Goal: Task Accomplishment & Management: Use online tool/utility

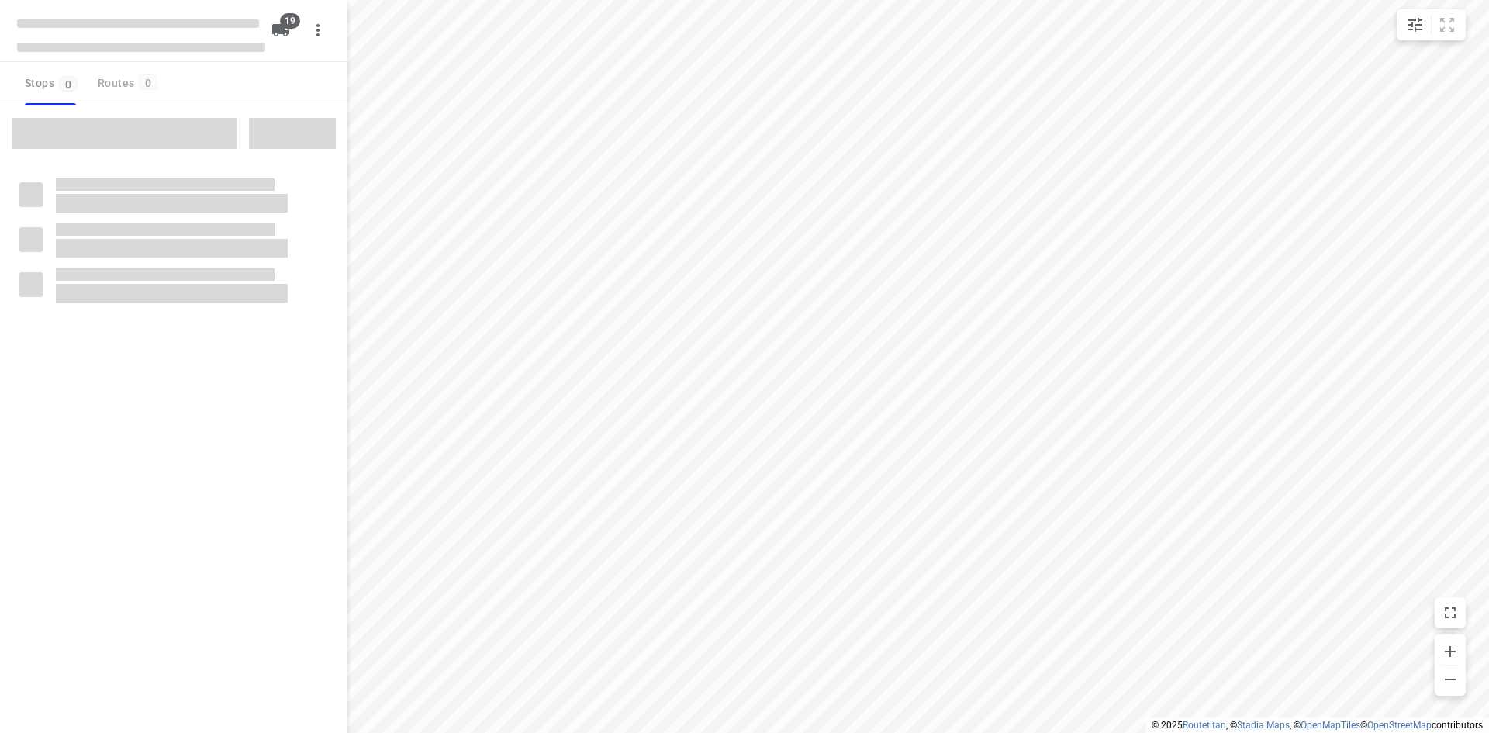
checkbox input "true"
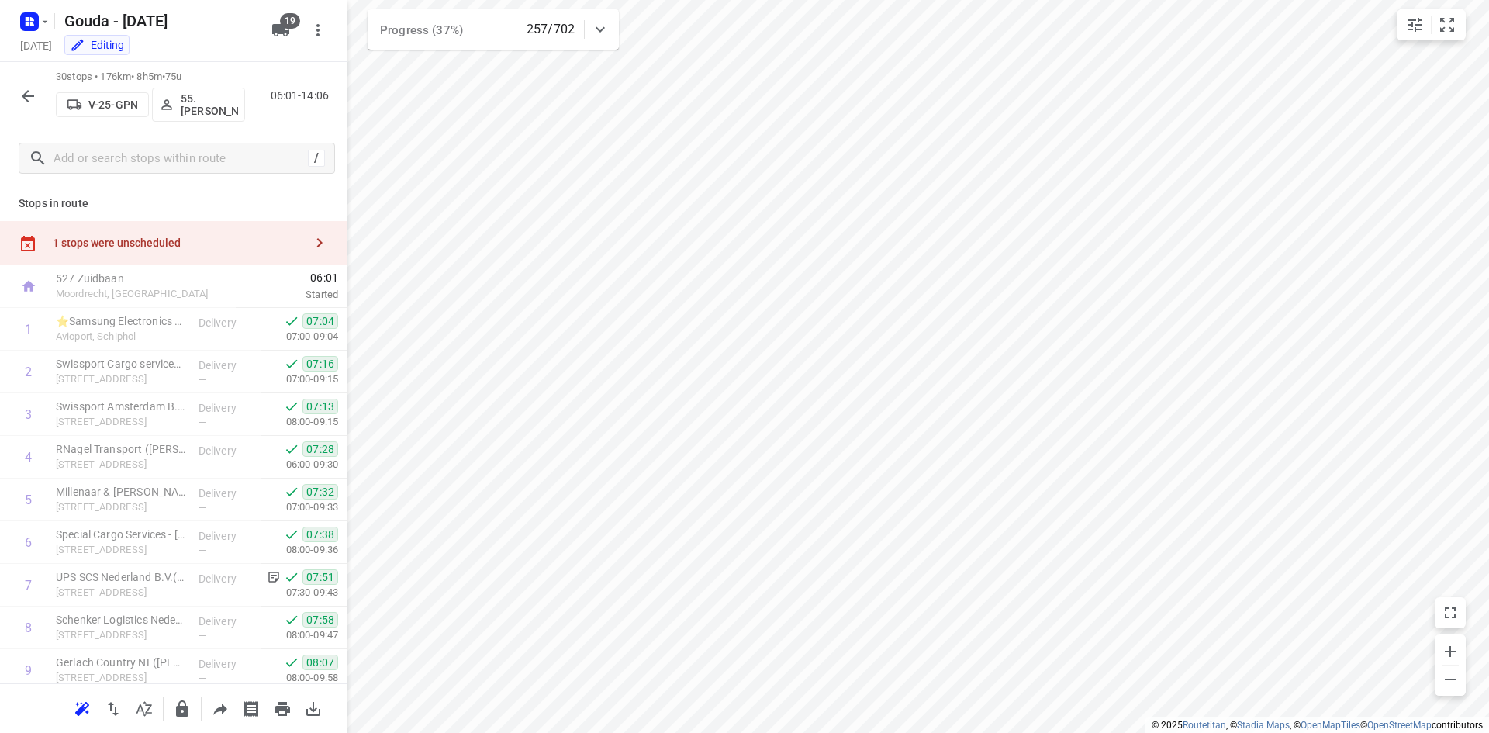
click at [190, 235] on div "1 stops were unscheduled" at bounding box center [173, 243] width 347 height 44
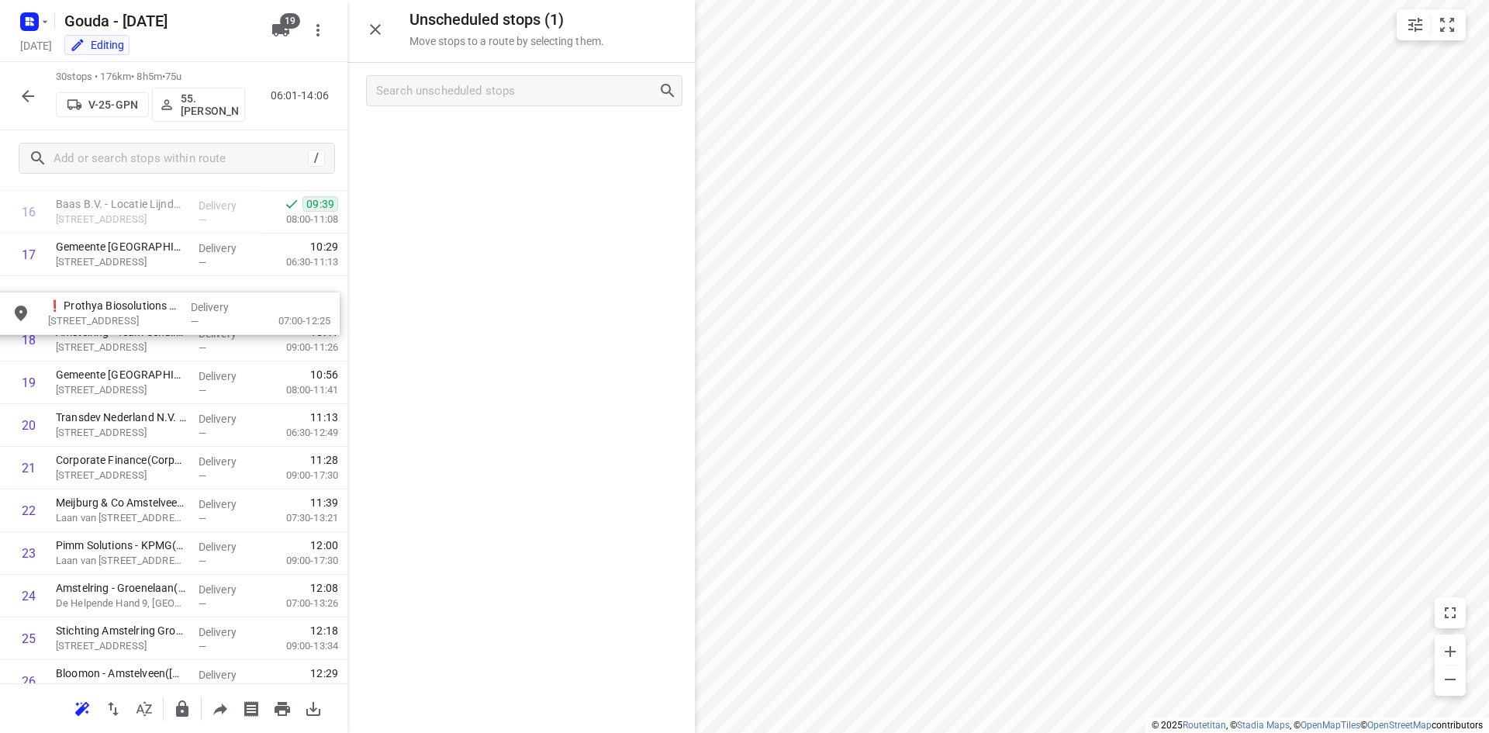
scroll to position [756, 0]
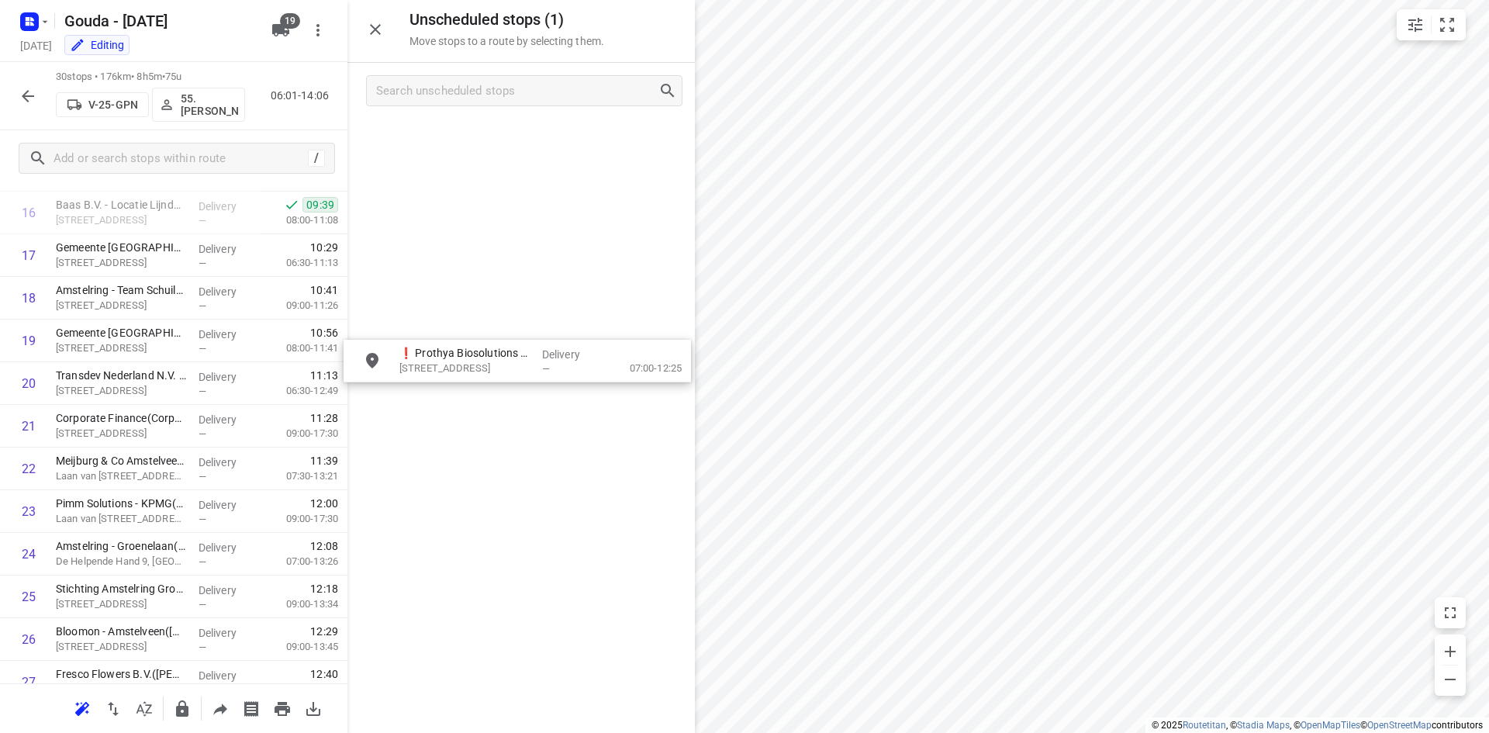
drag, startPoint x: 542, startPoint y: 145, endPoint x: 536, endPoint y: 371, distance: 225.8
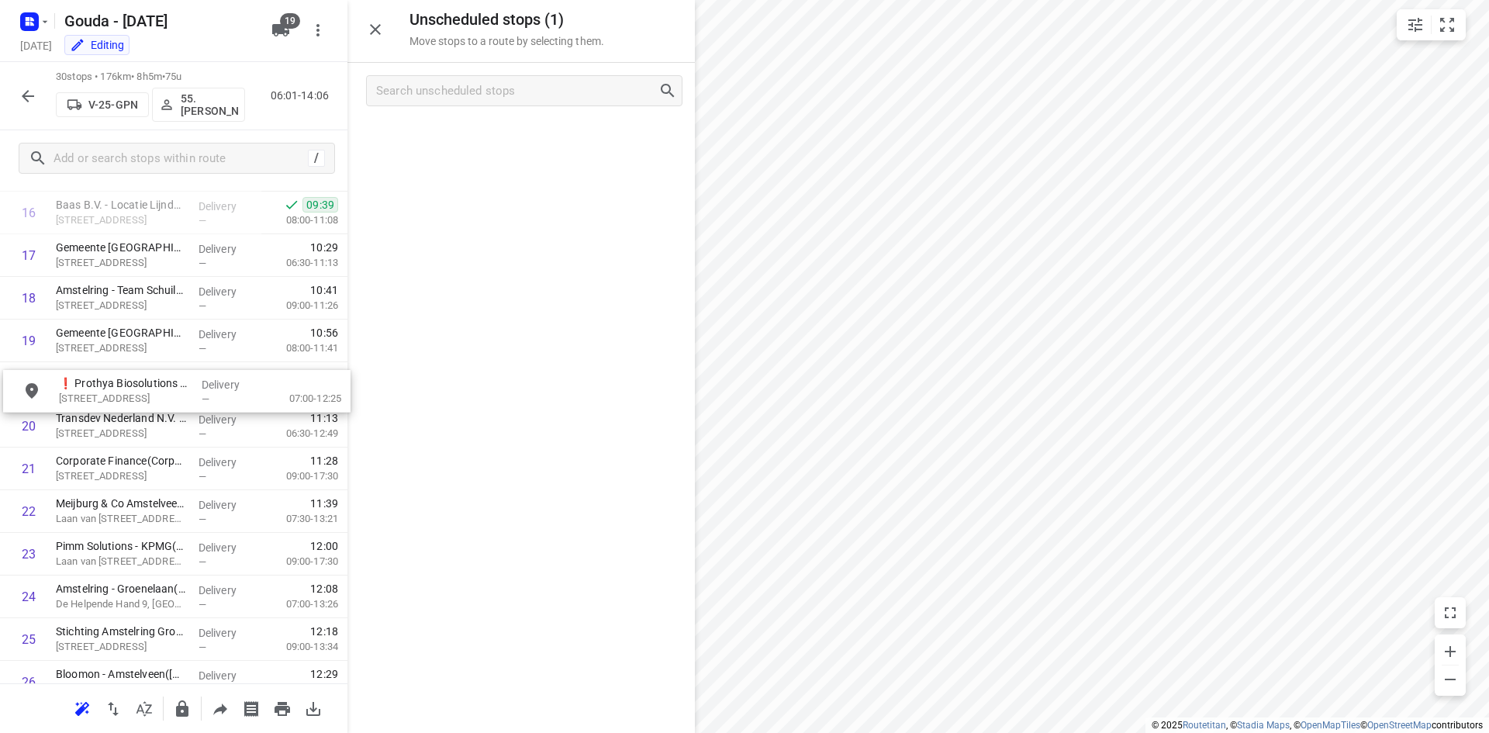
drag, startPoint x: 441, startPoint y: 145, endPoint x: 98, endPoint y: 400, distance: 428.0
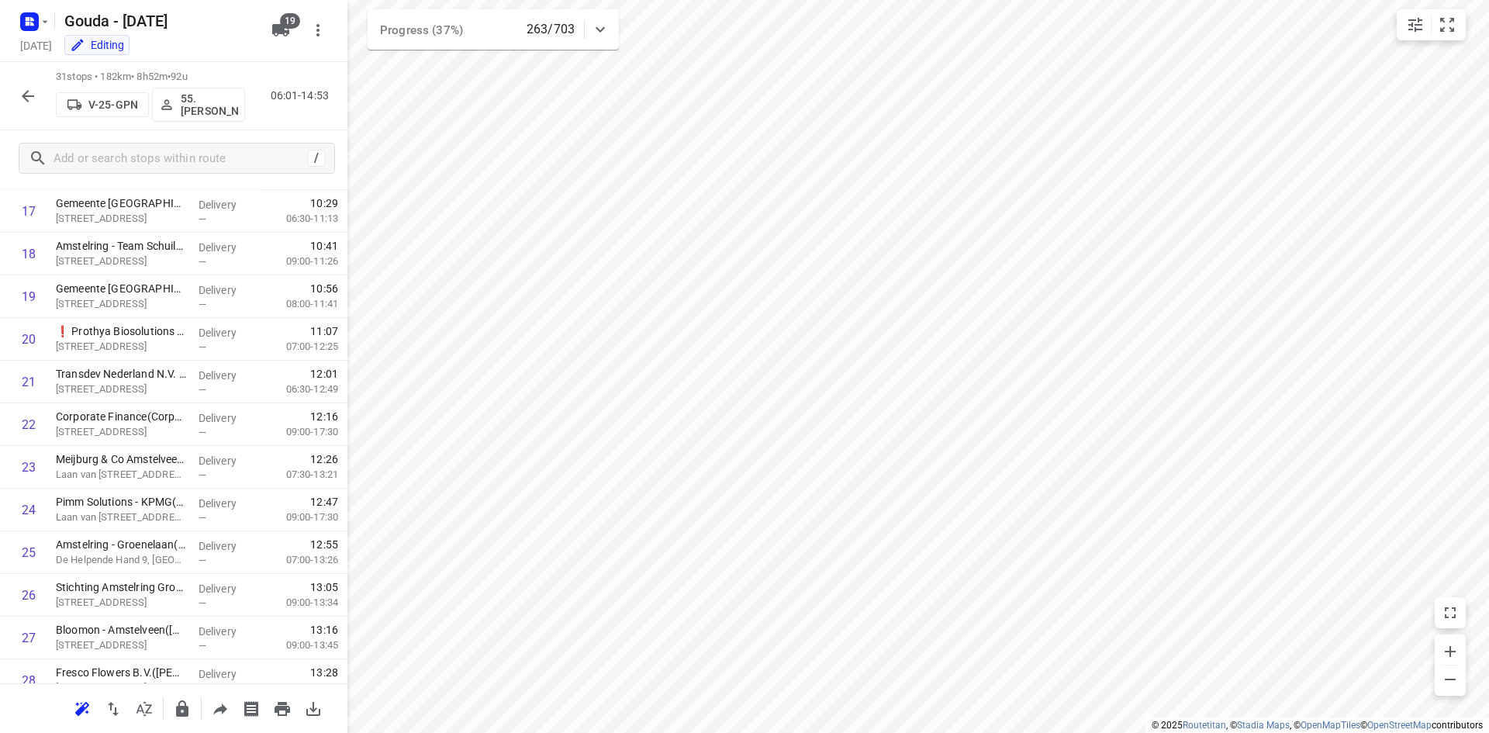
click at [35, 96] on icon "button" at bounding box center [28, 96] width 19 height 19
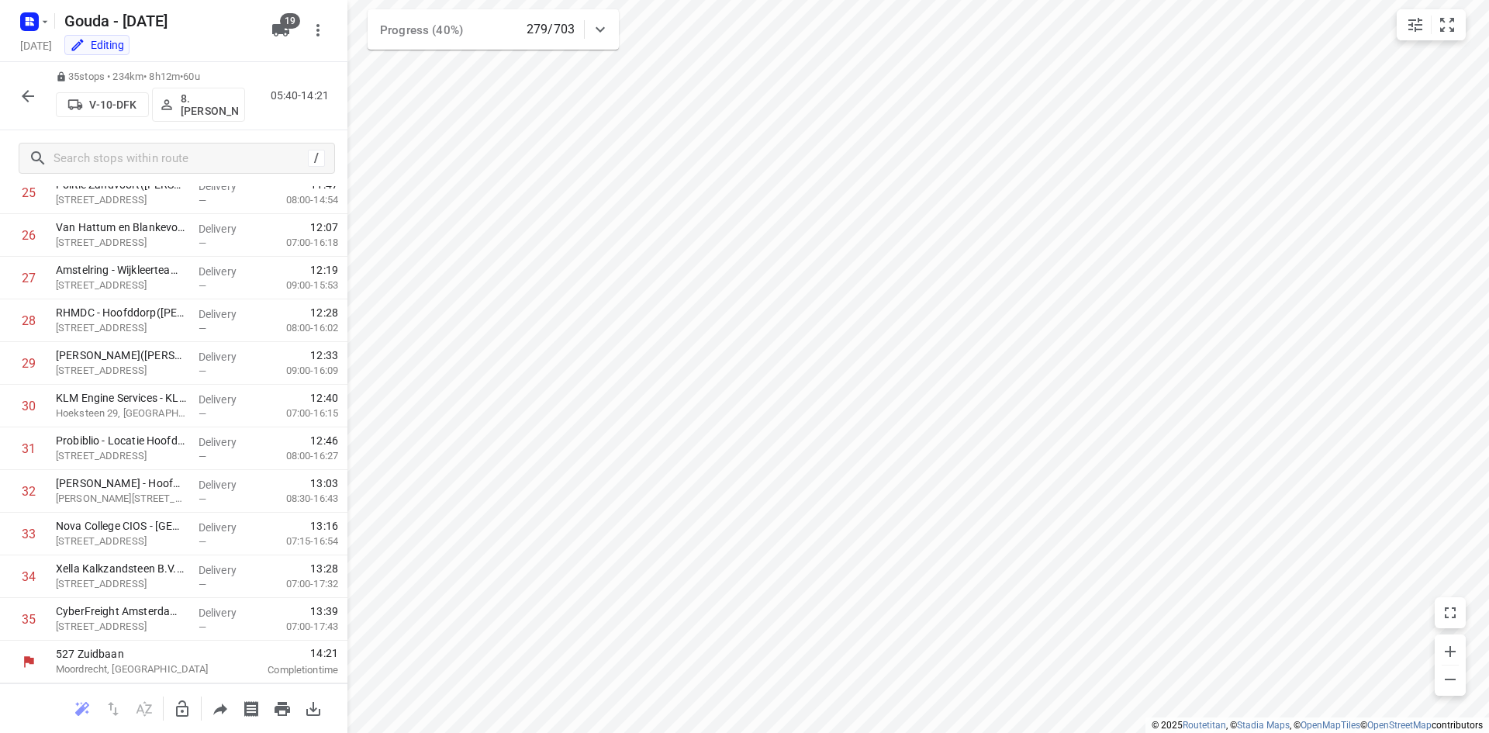
scroll to position [1116, 0]
click at [29, 93] on icon "button" at bounding box center [28, 96] width 19 height 19
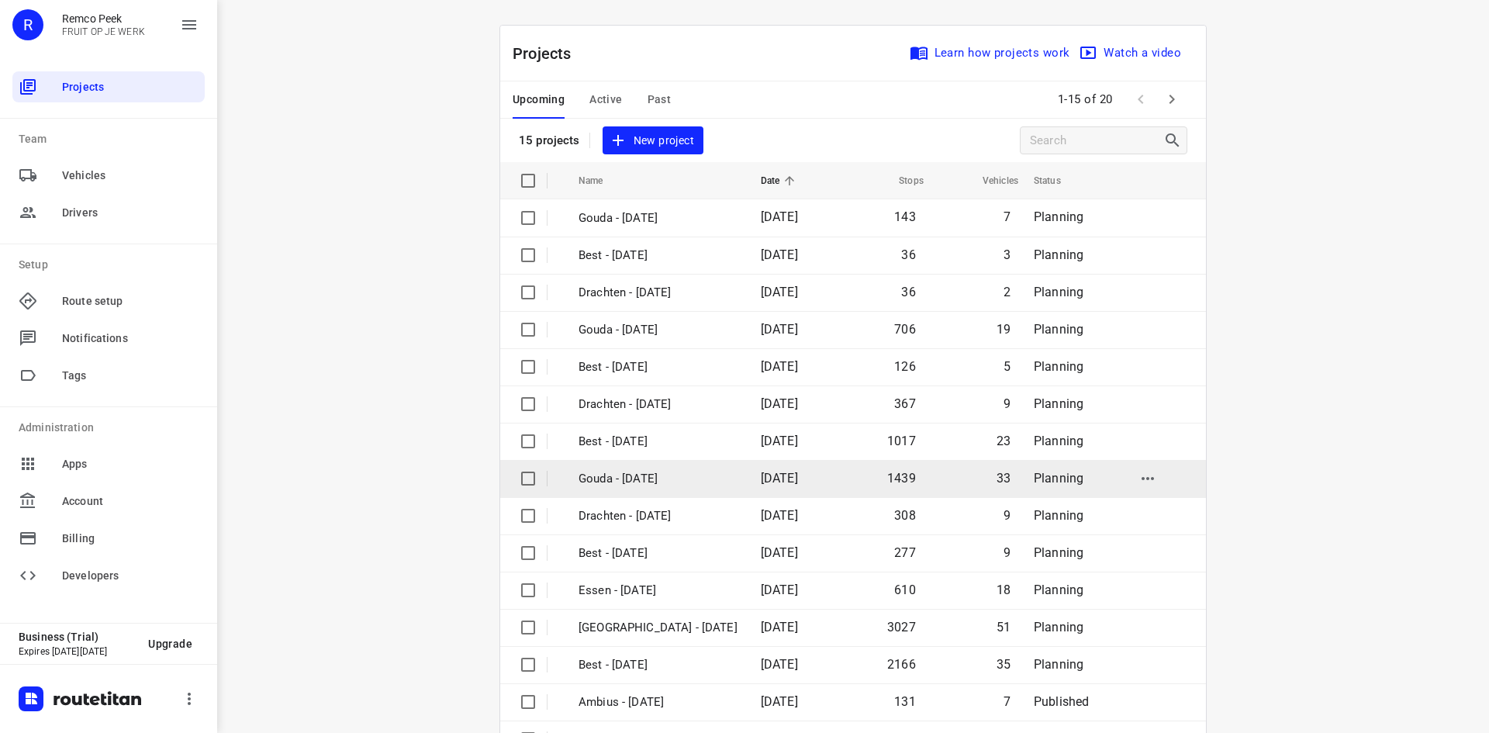
scroll to position [51, 0]
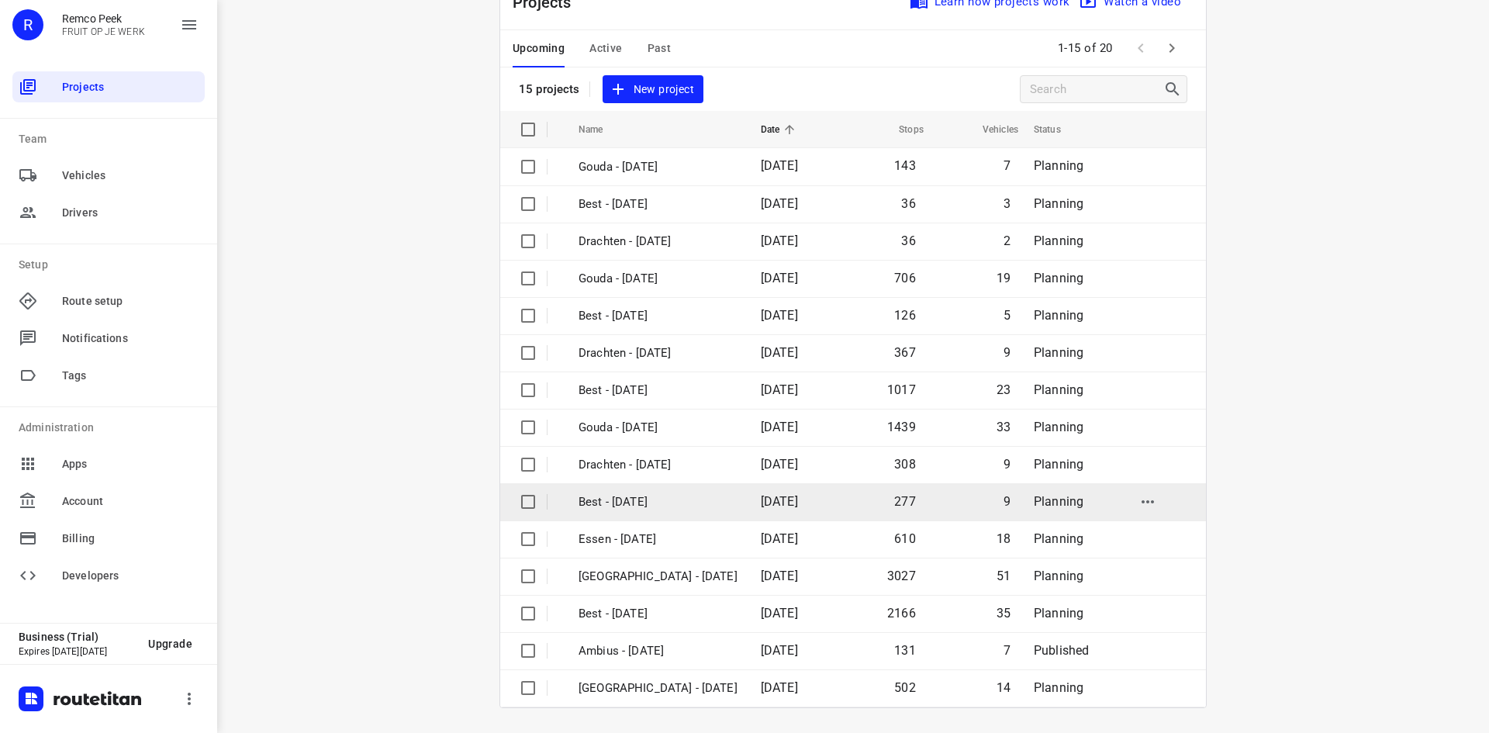
click at [670, 496] on p "Best - [DATE]" at bounding box center [658, 502] width 159 height 18
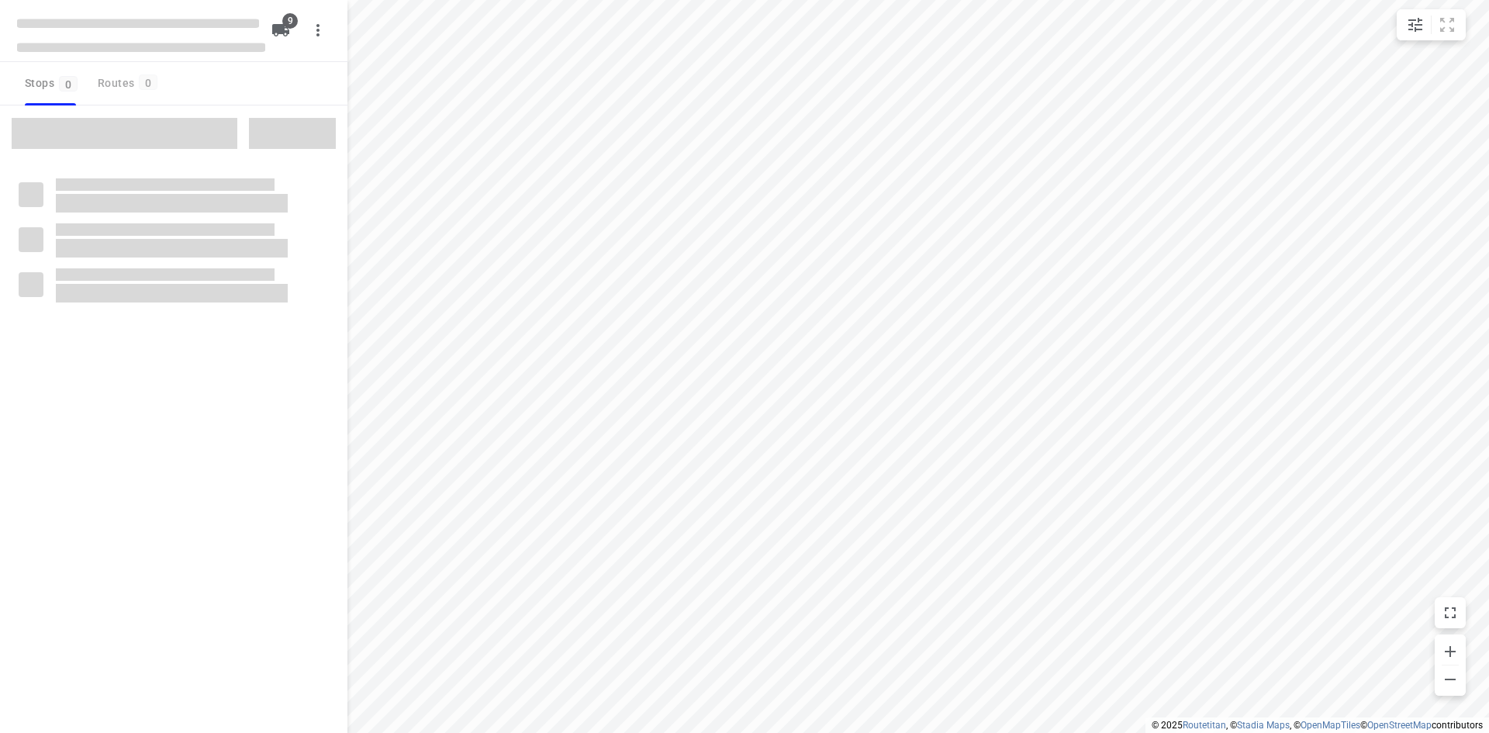
checkbox input "true"
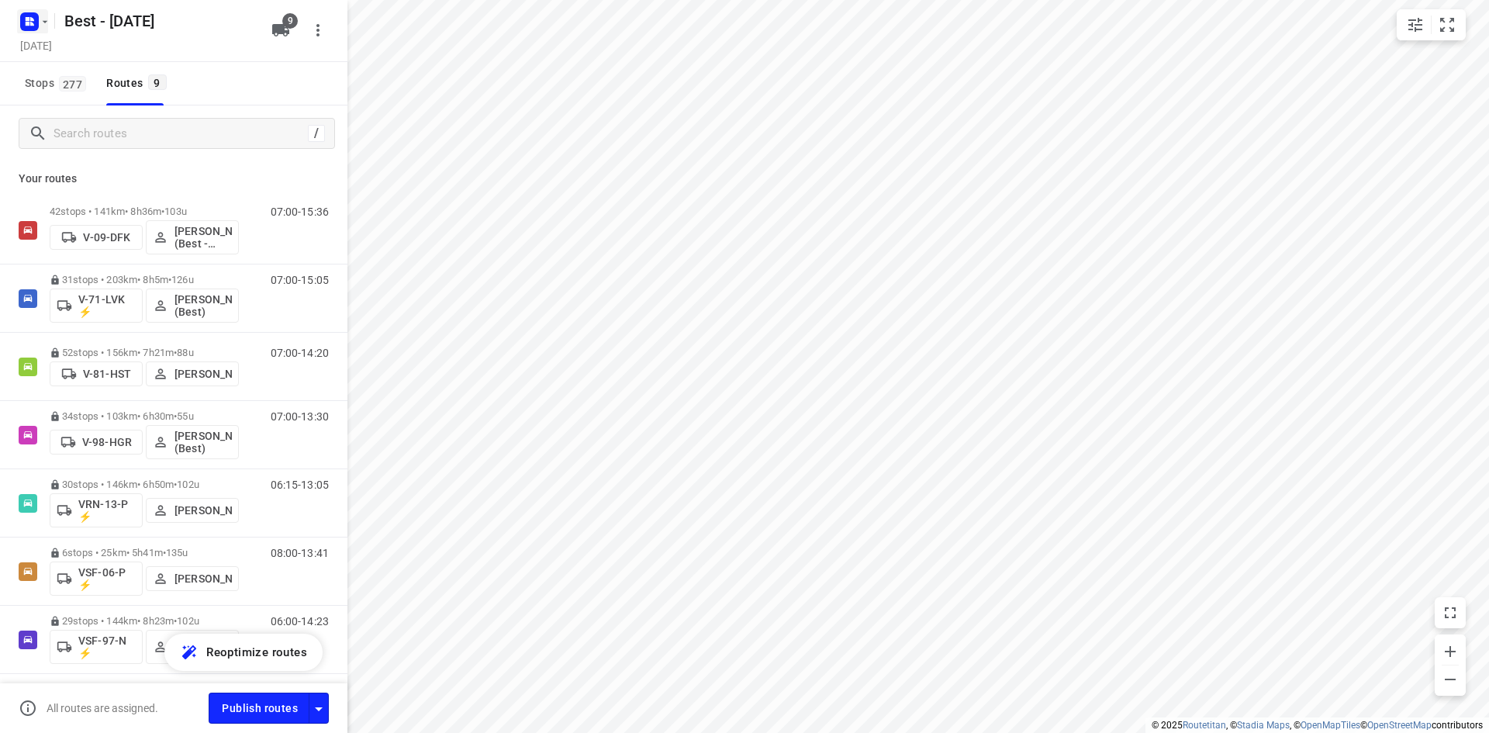
click at [22, 26] on rect "button" at bounding box center [29, 21] width 19 height 19
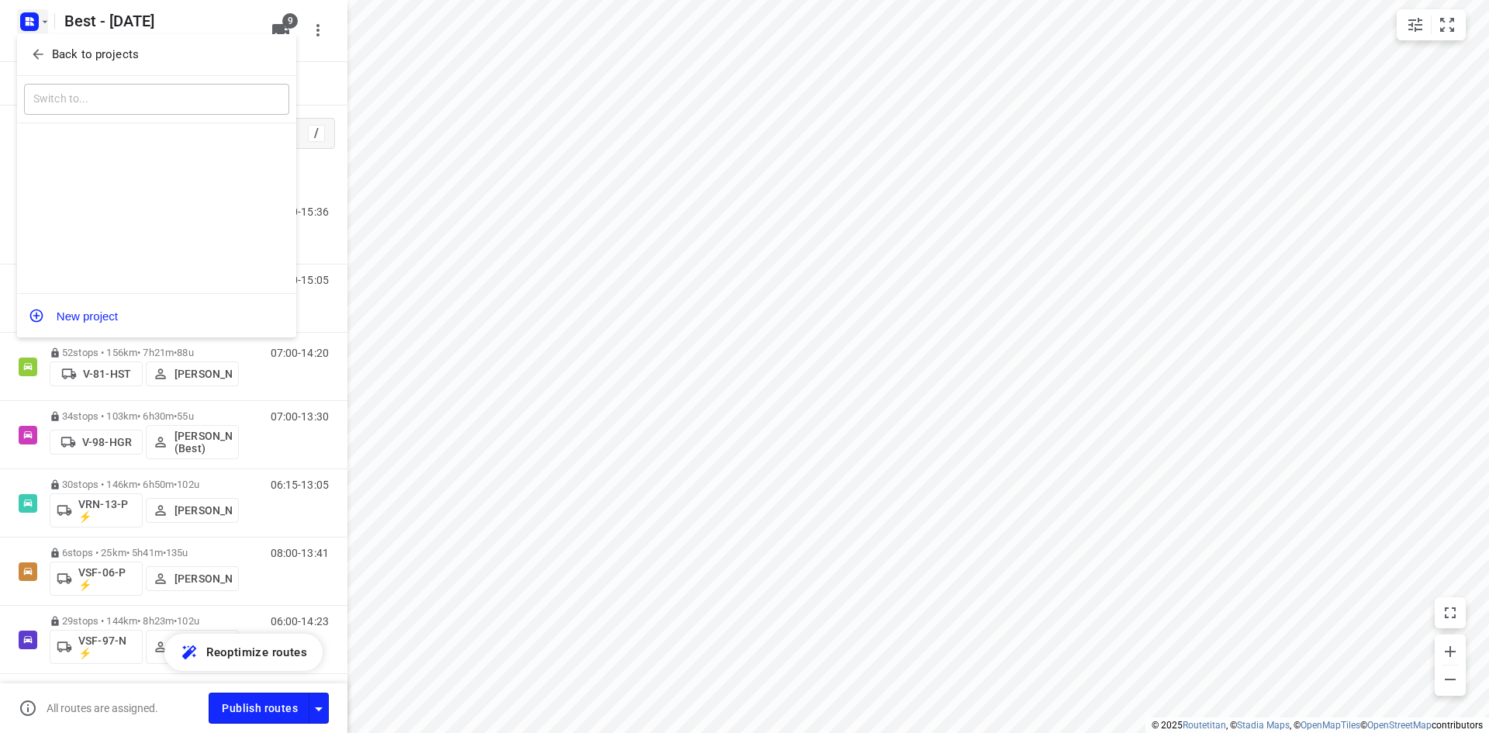
click at [71, 49] on p "Back to projects" at bounding box center [95, 55] width 87 height 18
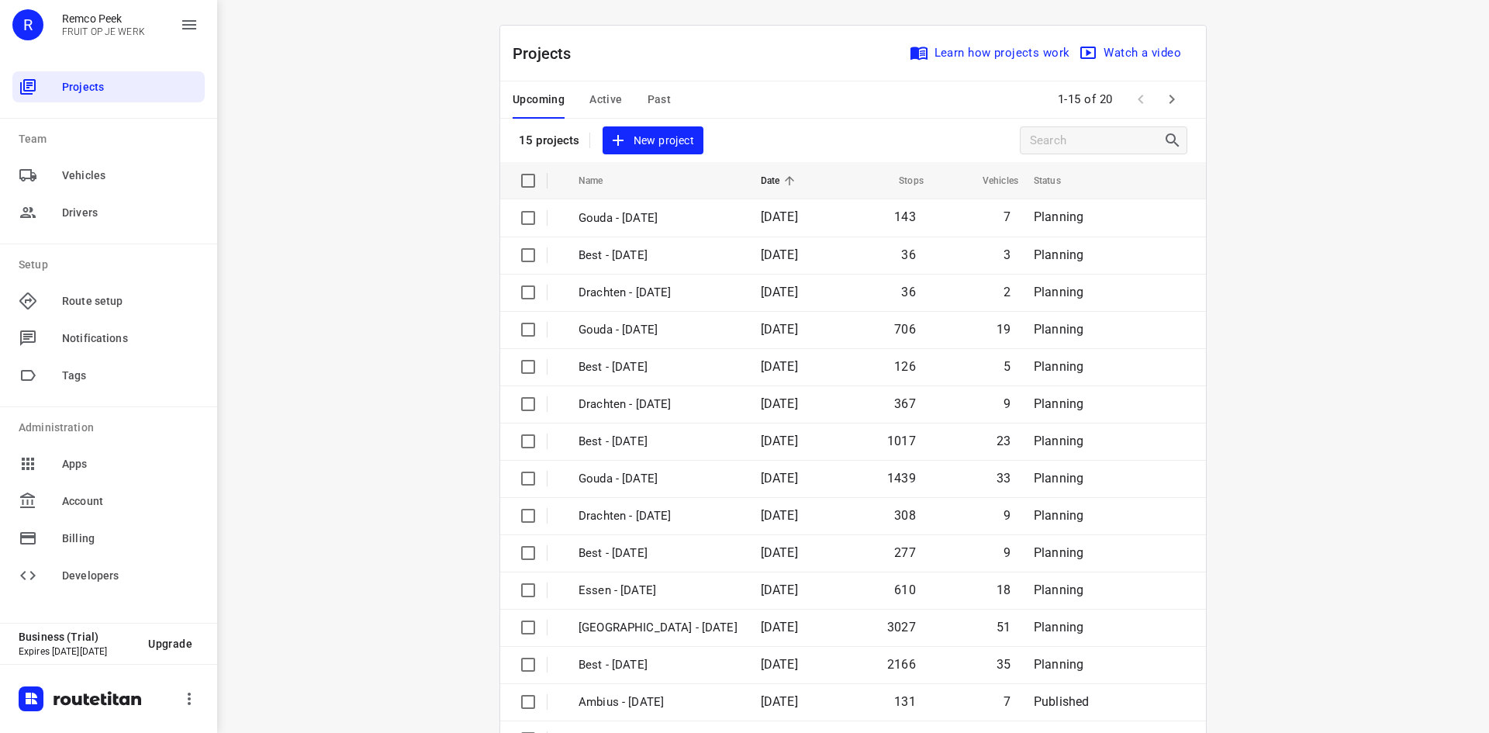
click at [1163, 103] on icon "button" at bounding box center [1172, 99] width 19 height 19
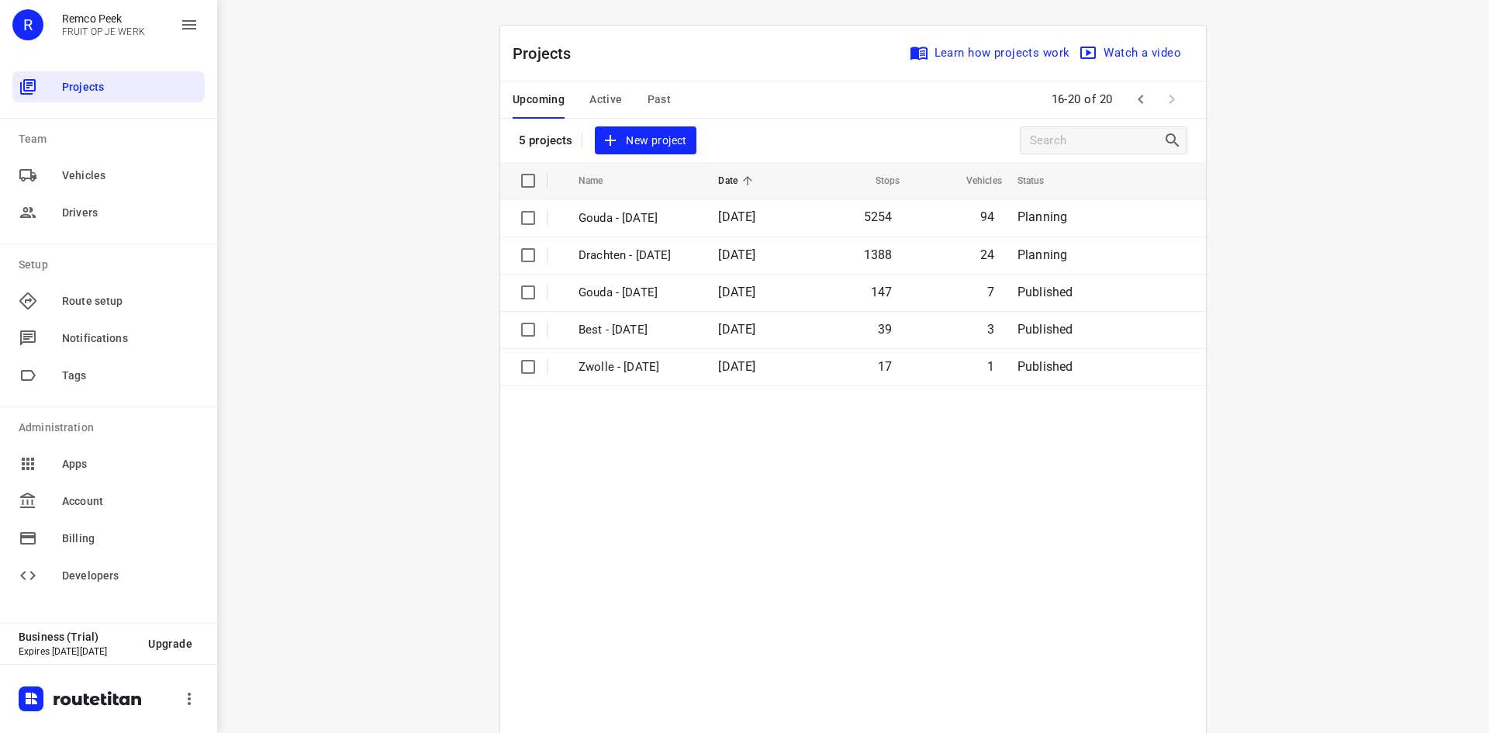
click at [609, 99] on span "Active" at bounding box center [605, 99] width 33 height 19
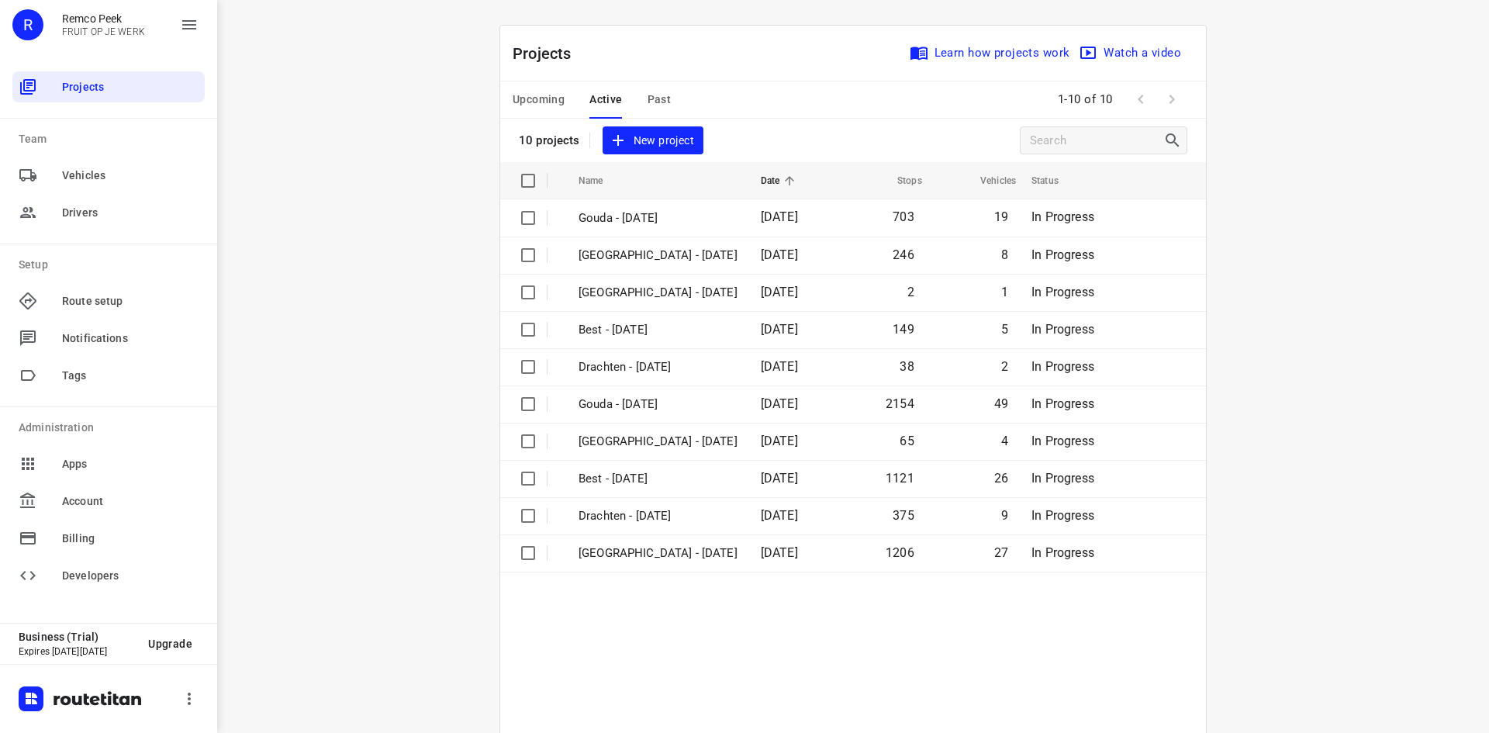
click at [648, 105] on span "Past" at bounding box center [660, 99] width 24 height 19
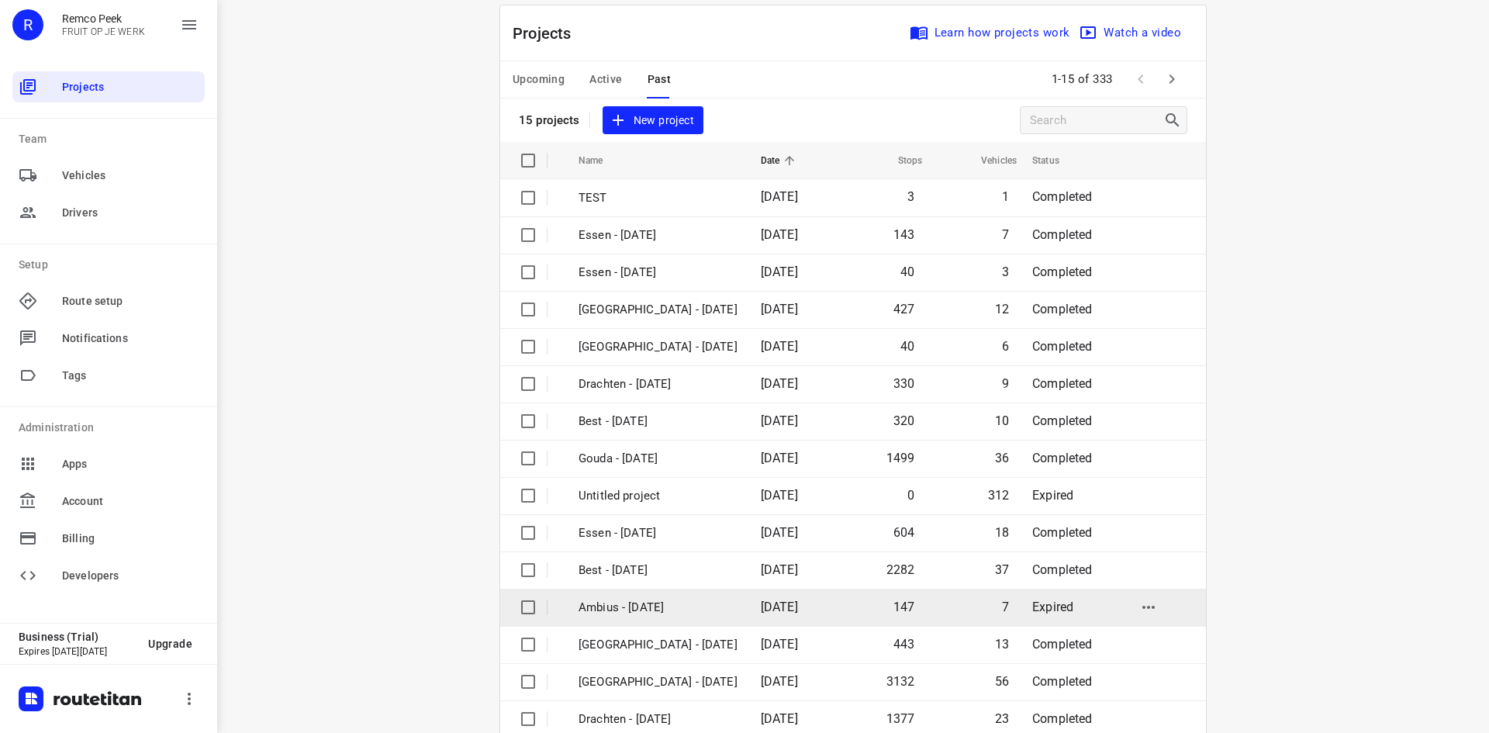
scroll to position [51, 0]
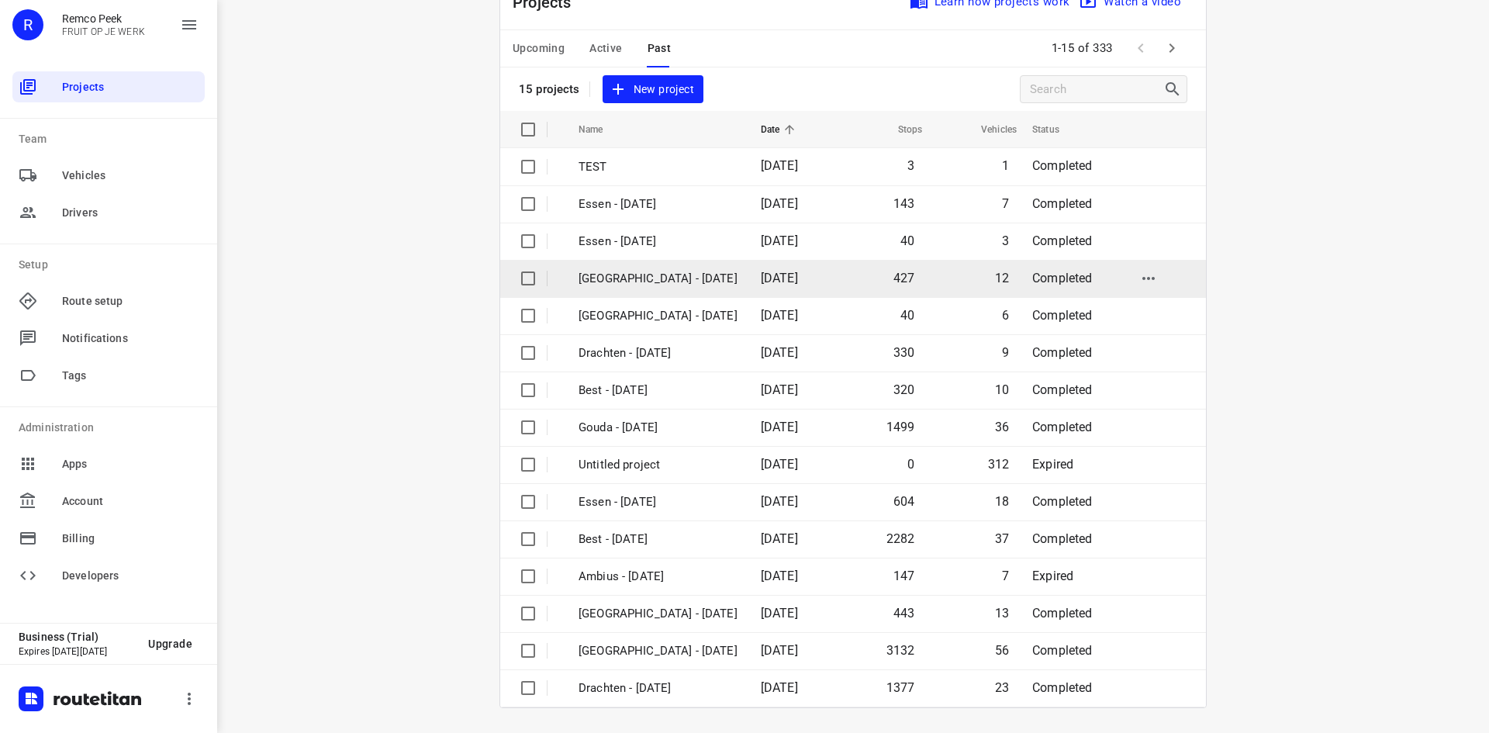
click at [669, 273] on p "Zwolle - Tuesday" at bounding box center [658, 279] width 159 height 18
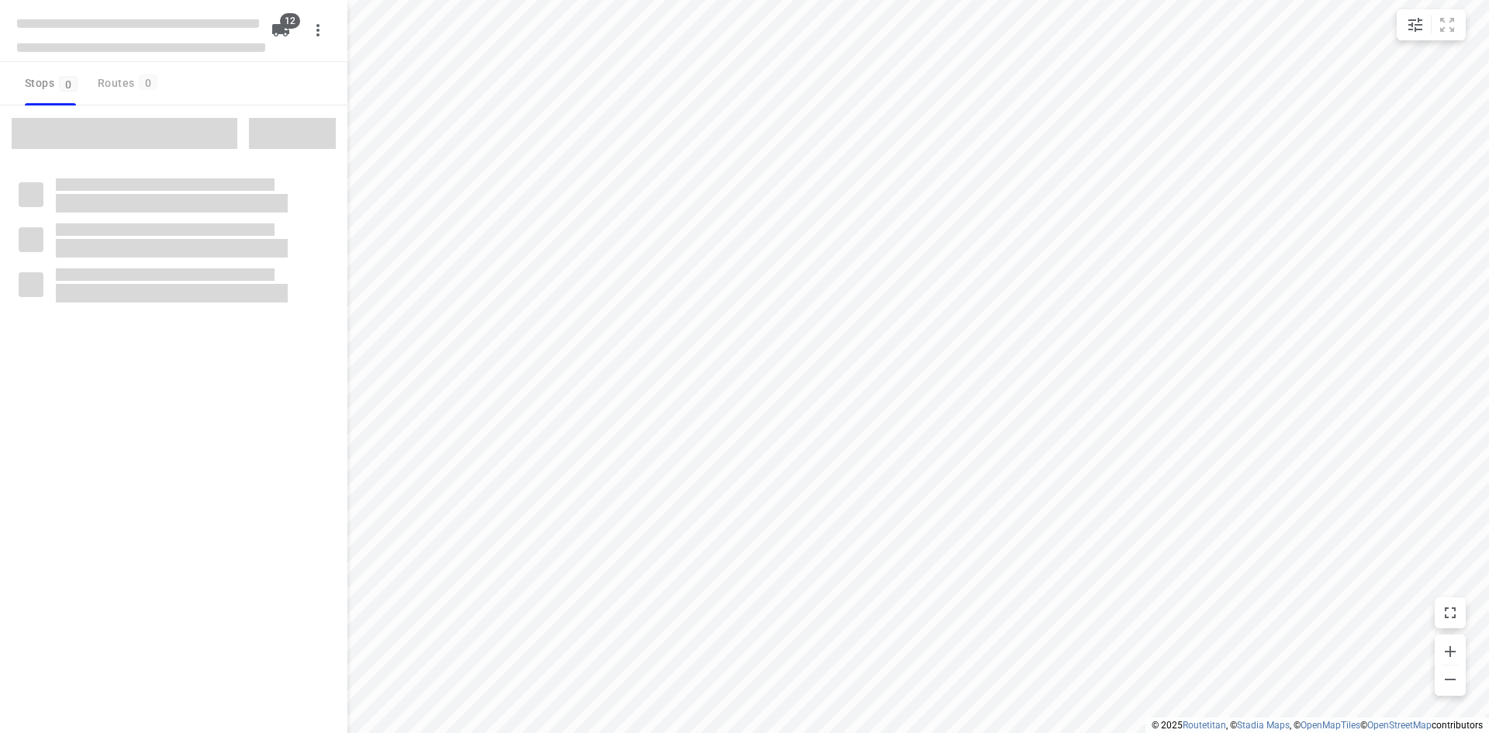
checkbox input "true"
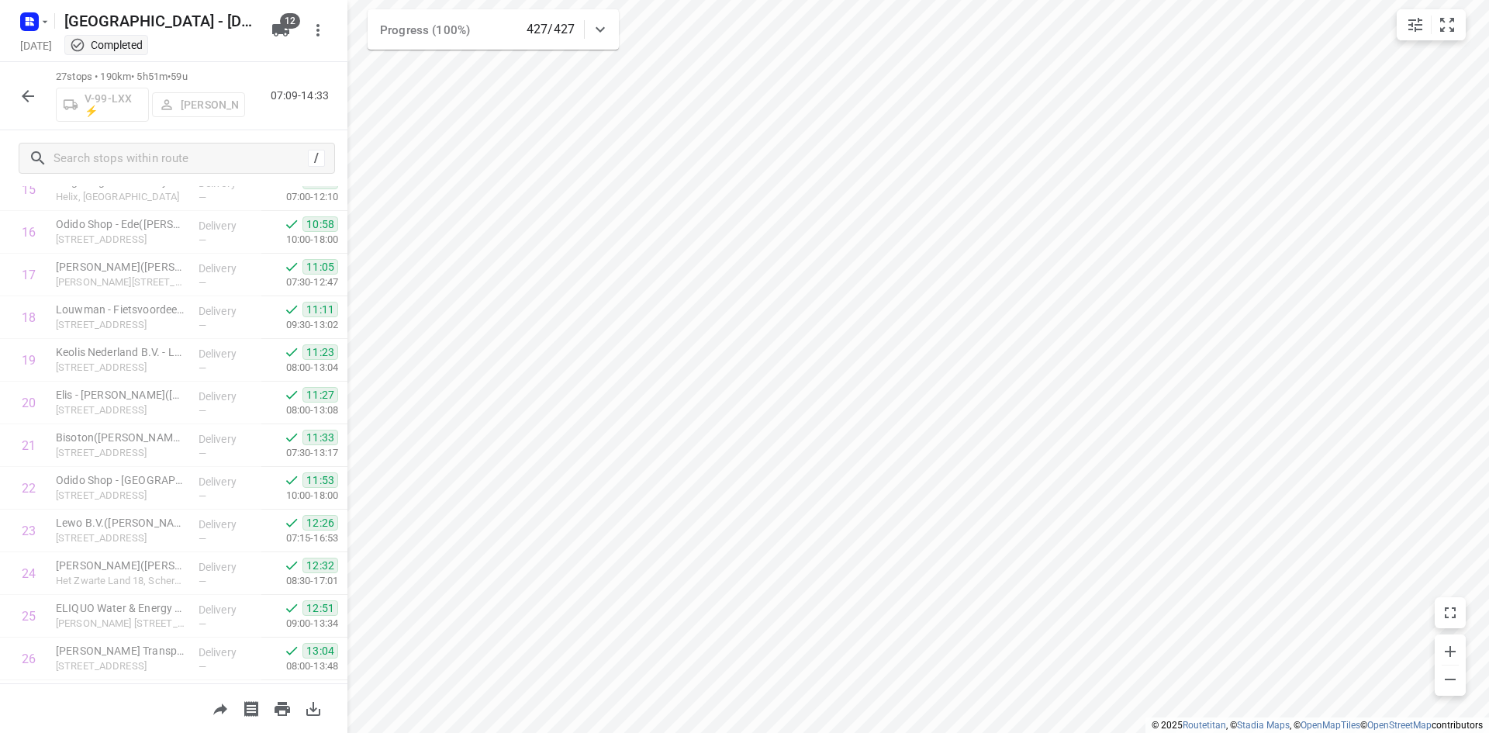
scroll to position [775, 0]
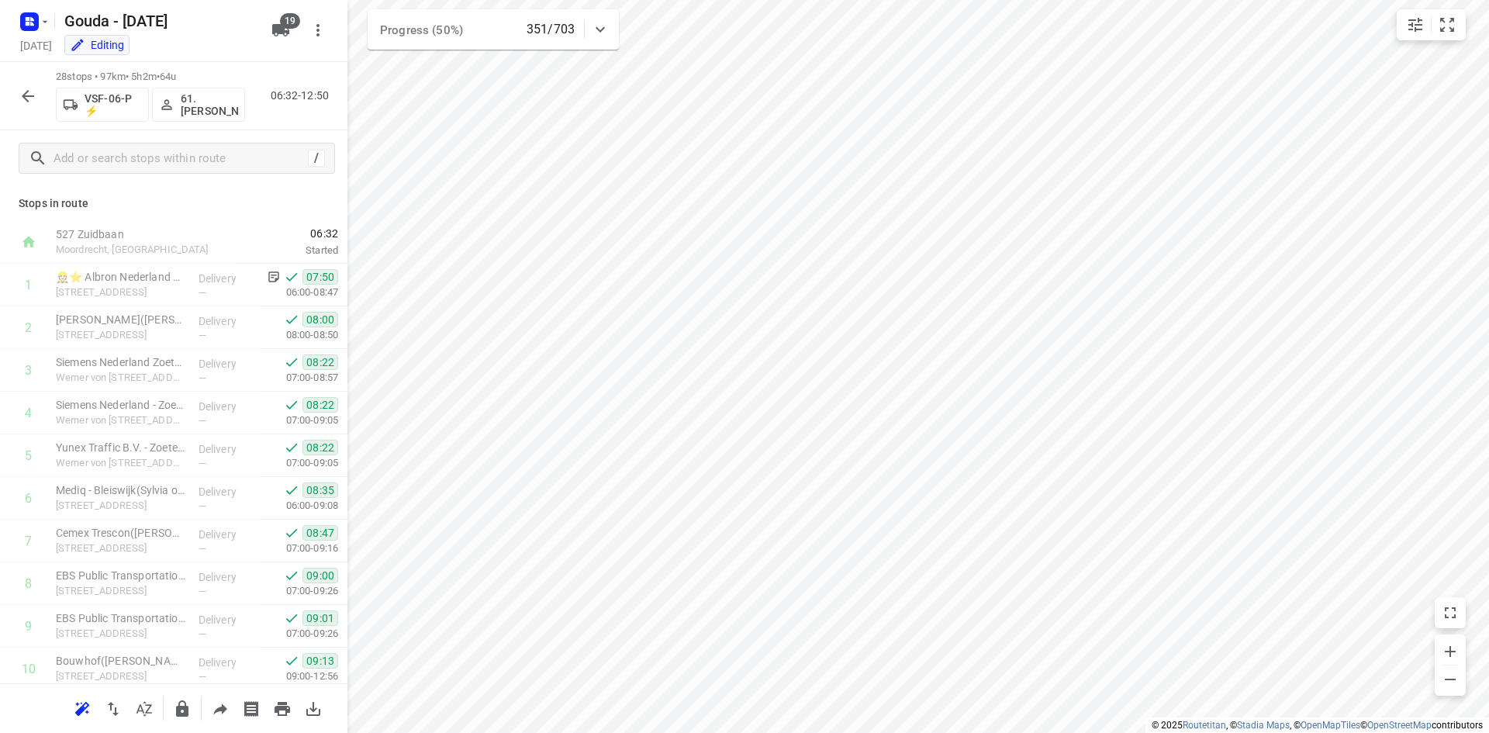
scroll to position [817, 0]
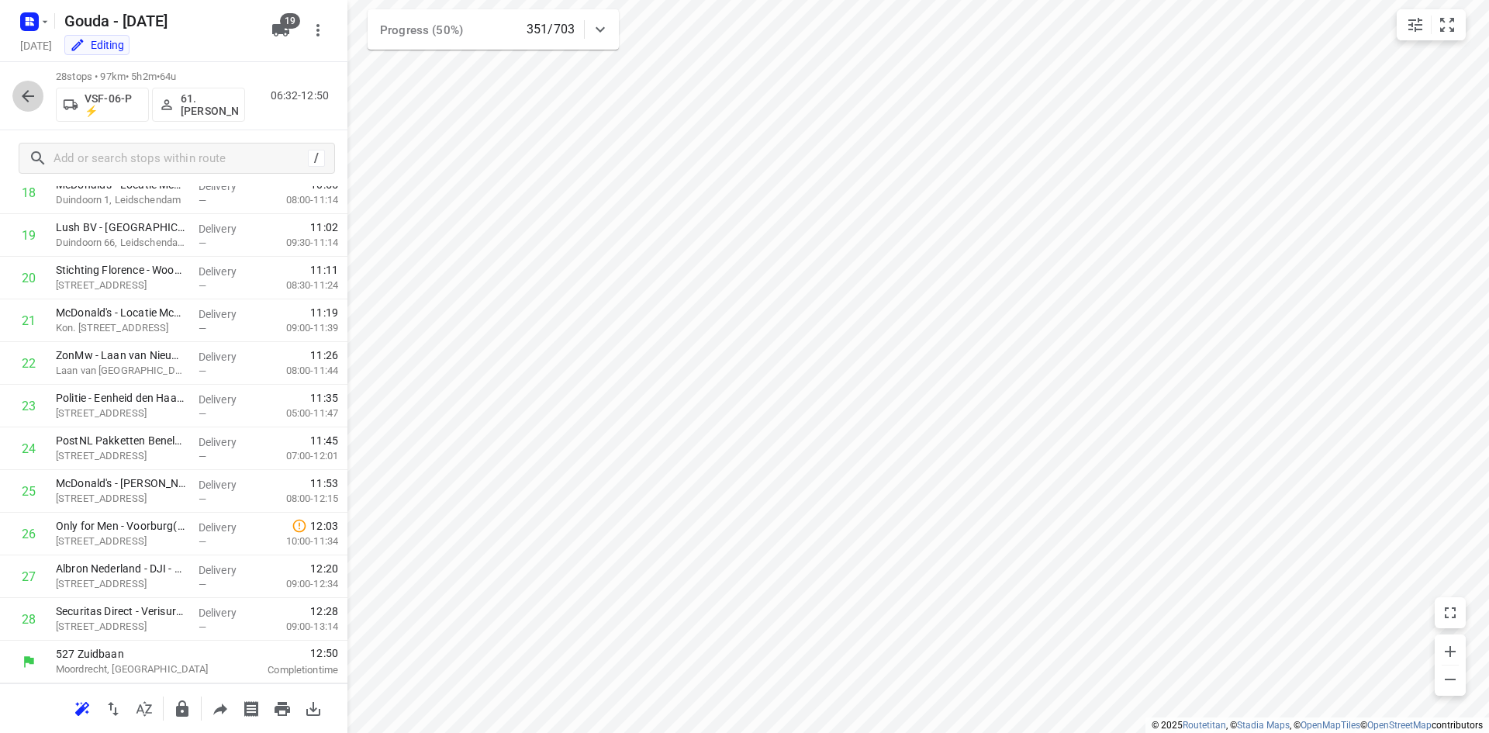
click at [17, 96] on button "button" at bounding box center [27, 96] width 31 height 31
click at [19, 90] on icon "button" at bounding box center [28, 96] width 19 height 19
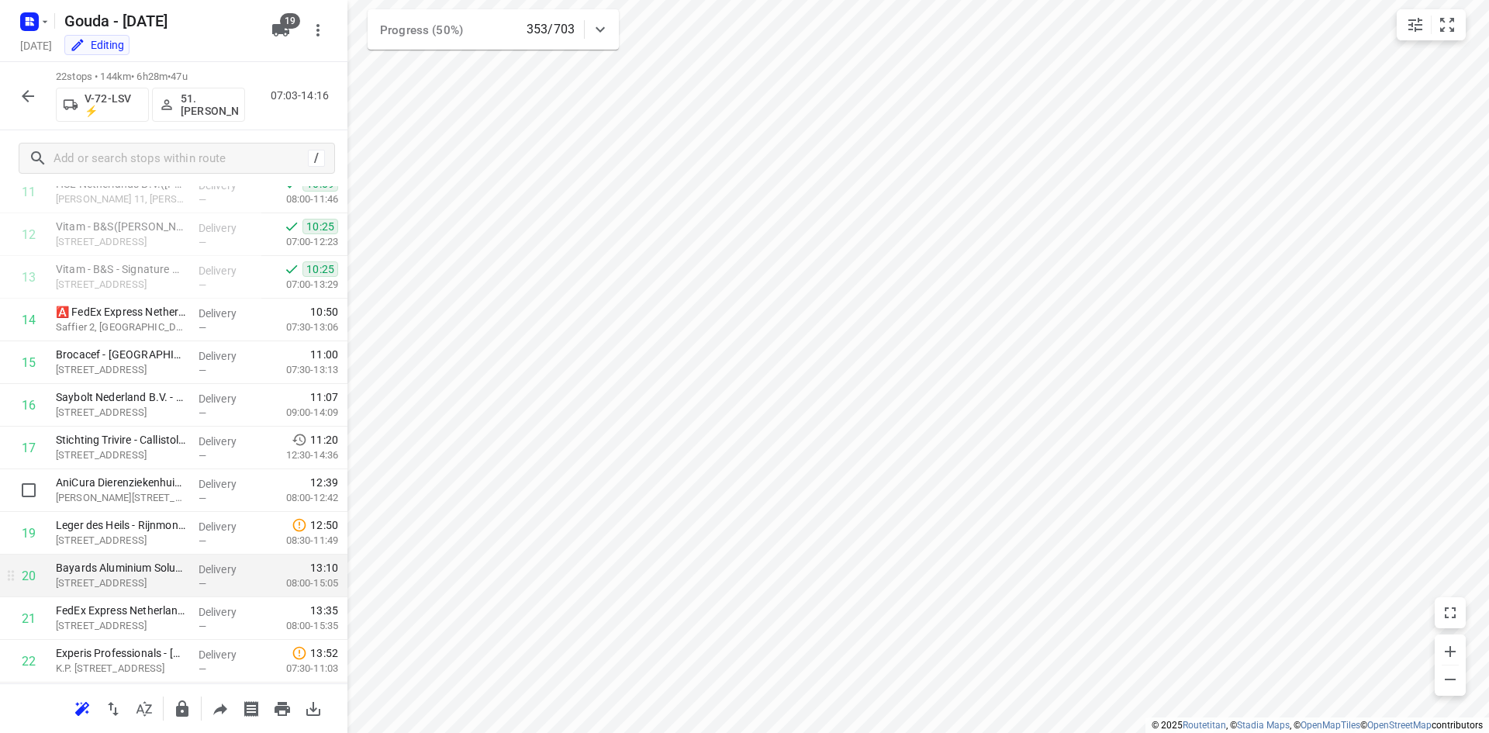
scroll to position [562, 0]
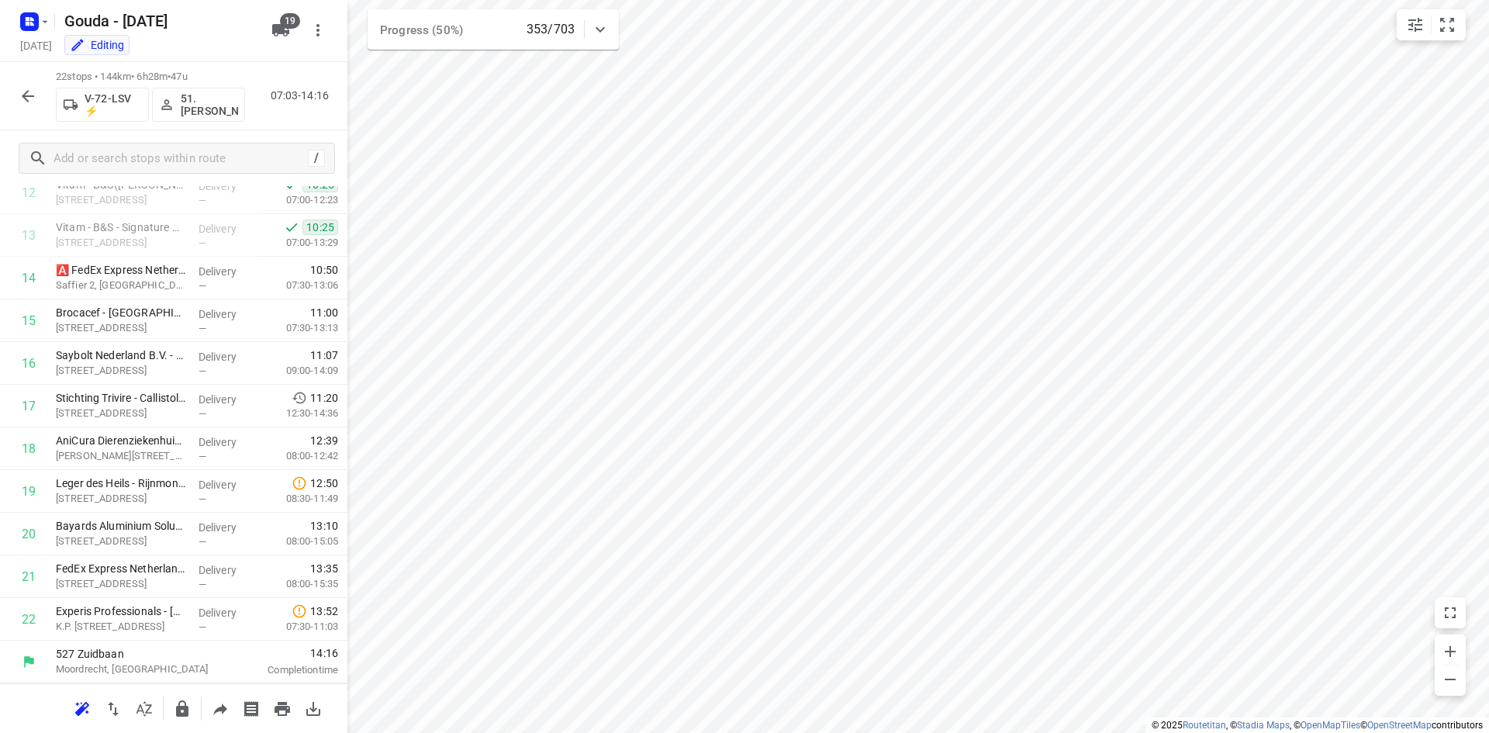
click at [24, 92] on icon "button" at bounding box center [28, 96] width 19 height 19
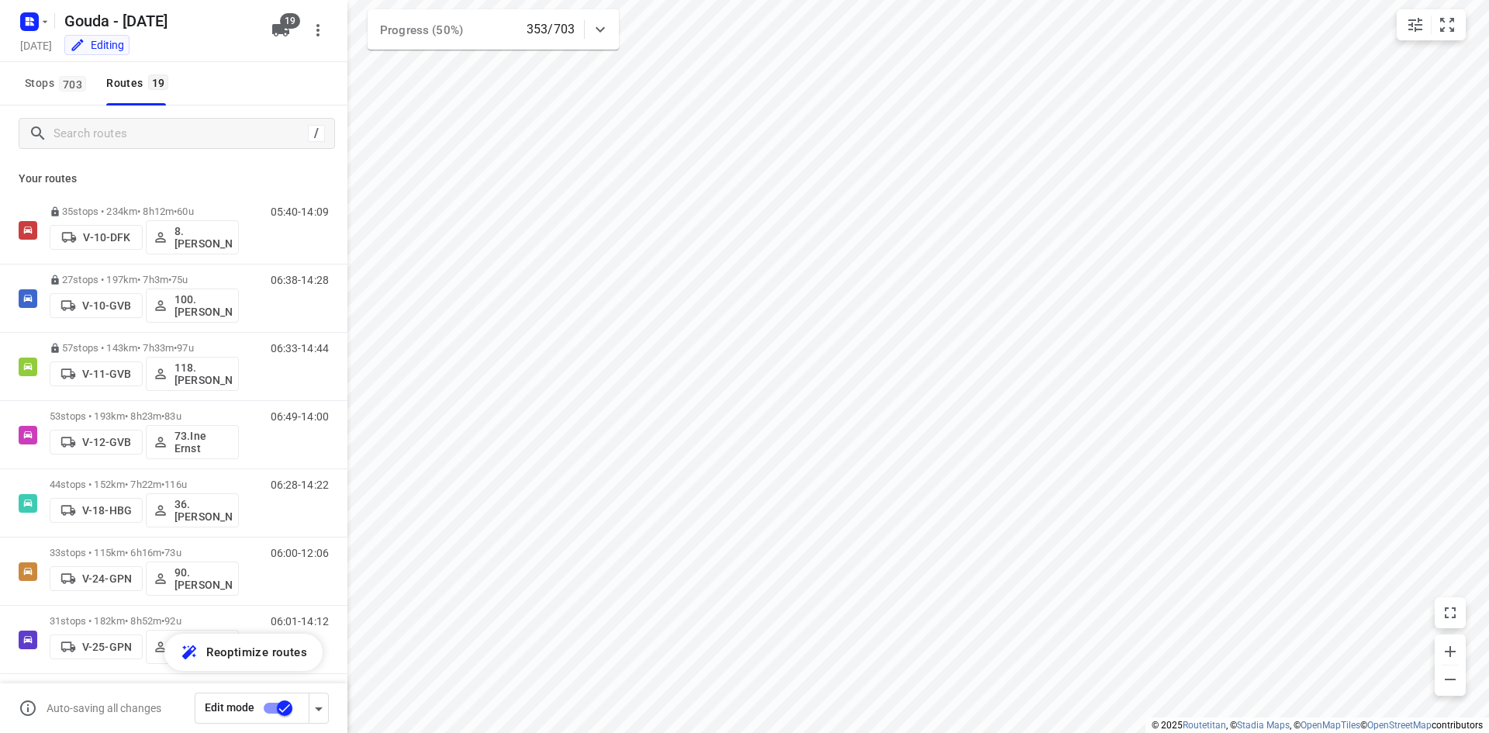
click at [266, 92] on div "Stops 703 Routes 19" at bounding box center [173, 83] width 347 height 43
click at [316, 30] on icon "button" at bounding box center [318, 30] width 19 height 19
click at [236, 134] on div at bounding box center [744, 366] width 1489 height 733
click at [213, 95] on div "Stops 703 Routes 19" at bounding box center [173, 83] width 347 height 43
click at [40, 19] on icon "button" at bounding box center [45, 22] width 12 height 12
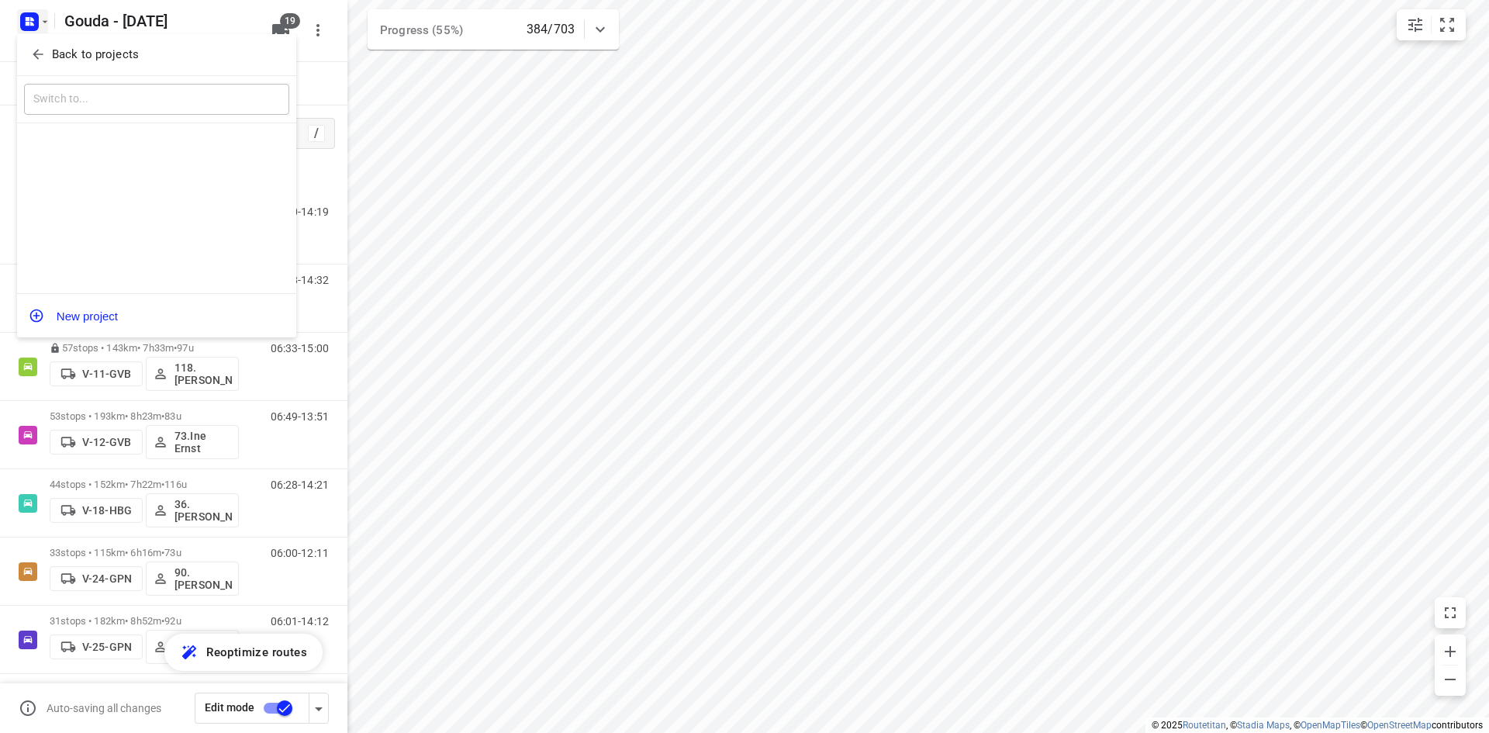
click at [92, 54] on p "Back to projects" at bounding box center [95, 55] width 87 height 18
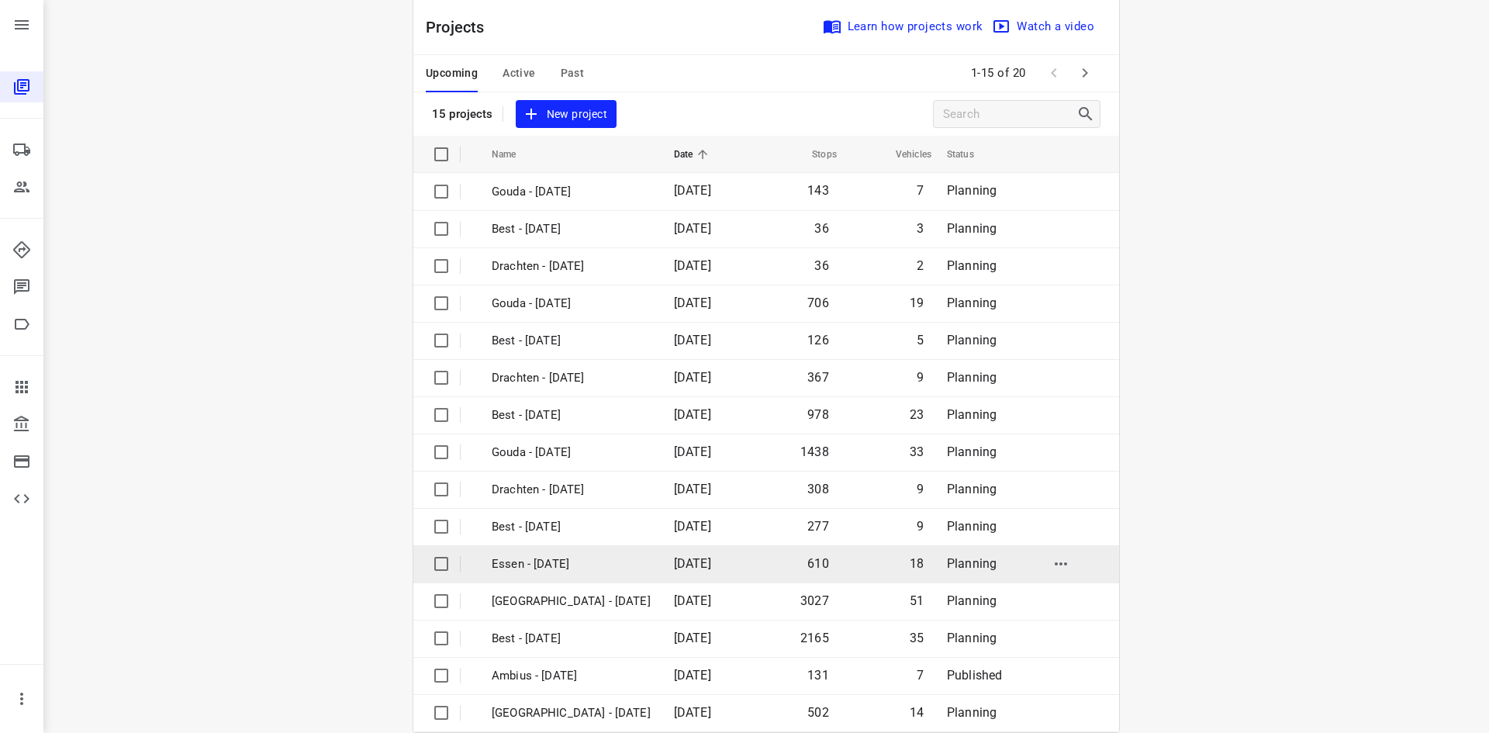
scroll to position [51, 0]
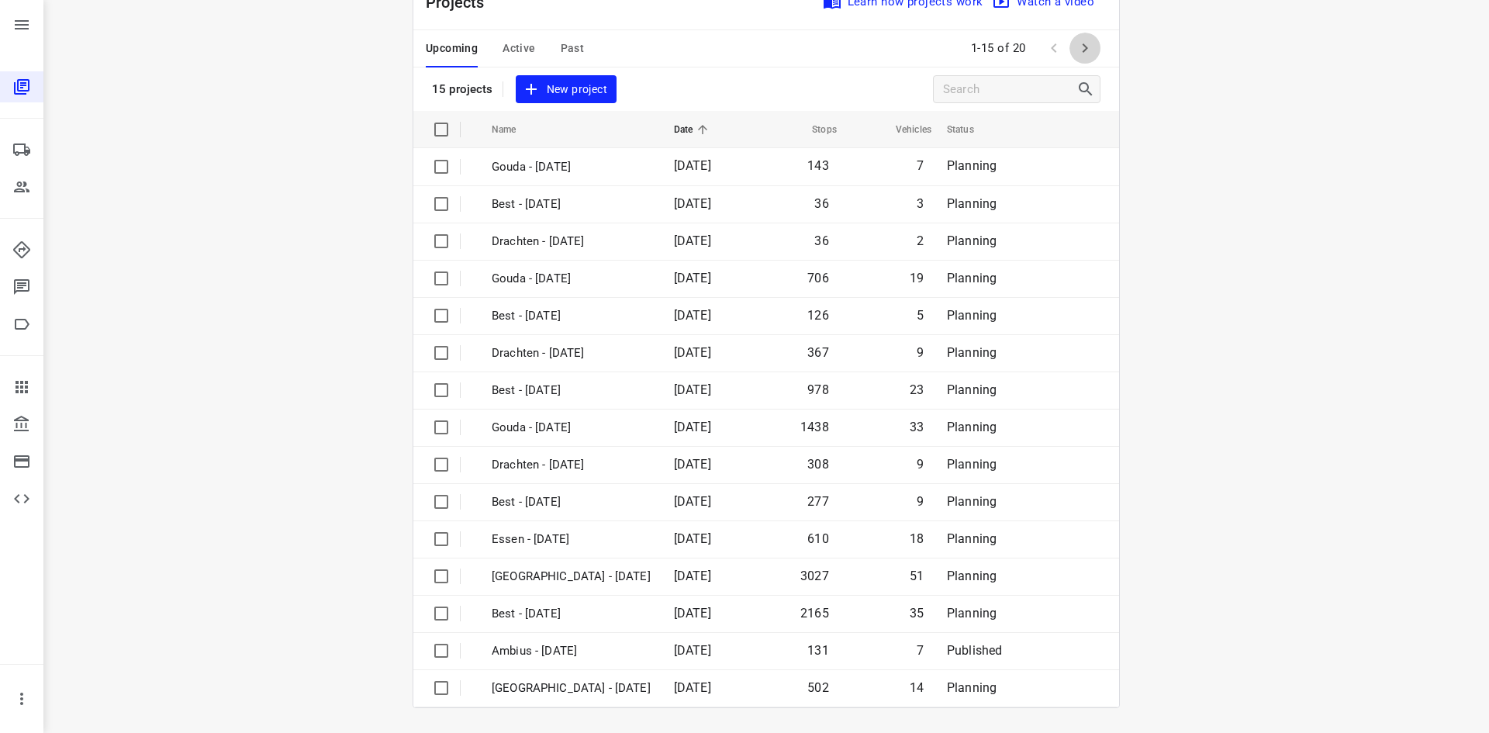
click at [1085, 45] on icon "button" at bounding box center [1085, 48] width 19 height 19
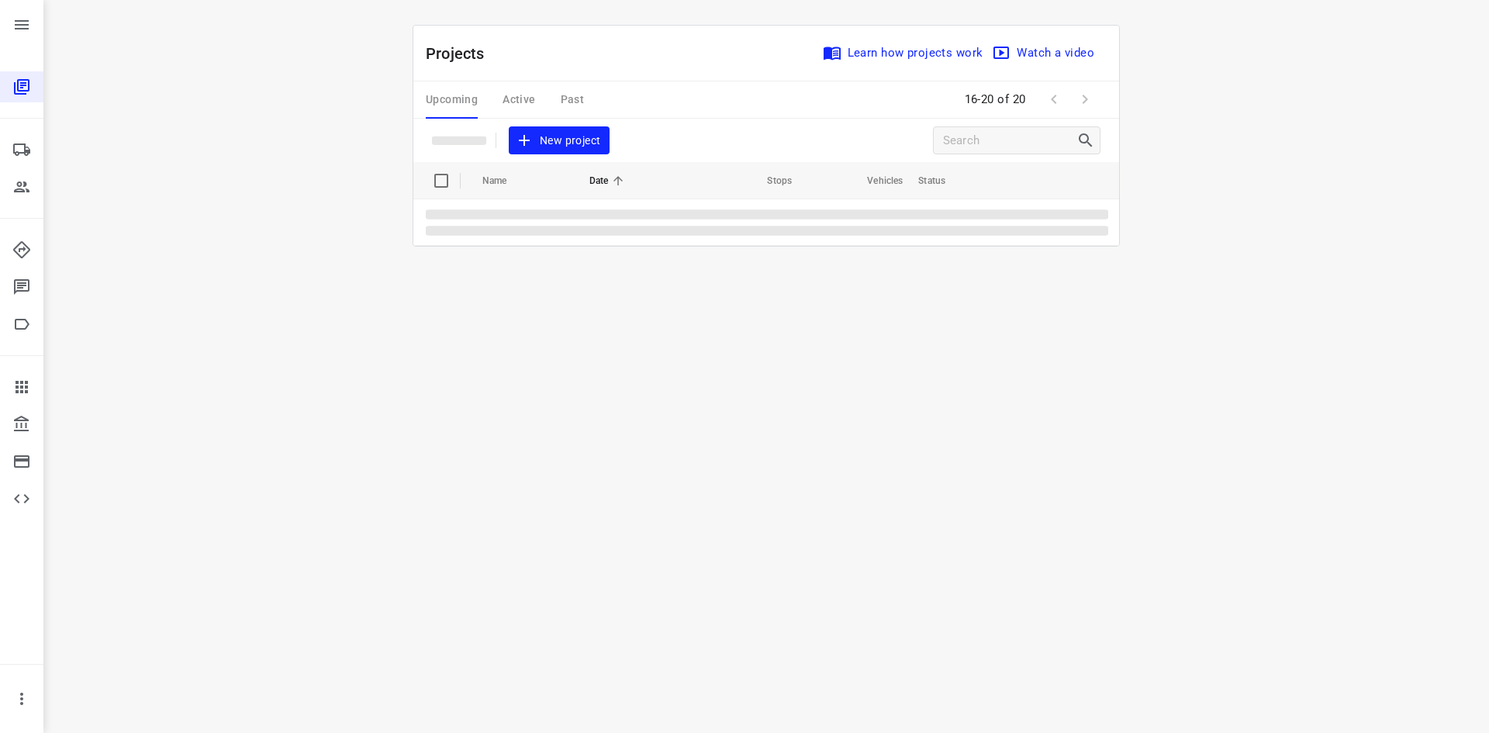
scroll to position [0, 0]
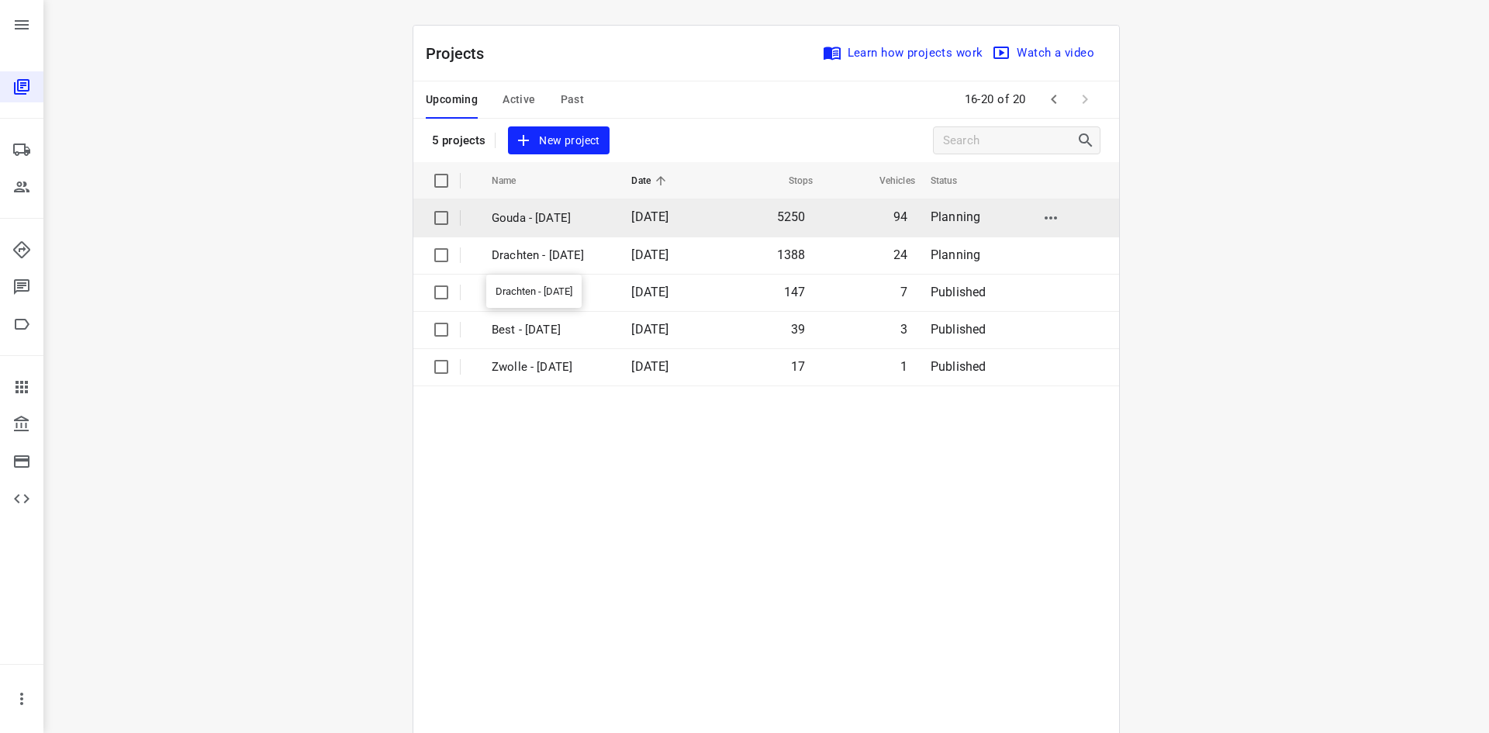
click at [552, 226] on td "Gouda - [DATE]" at bounding box center [547, 217] width 143 height 37
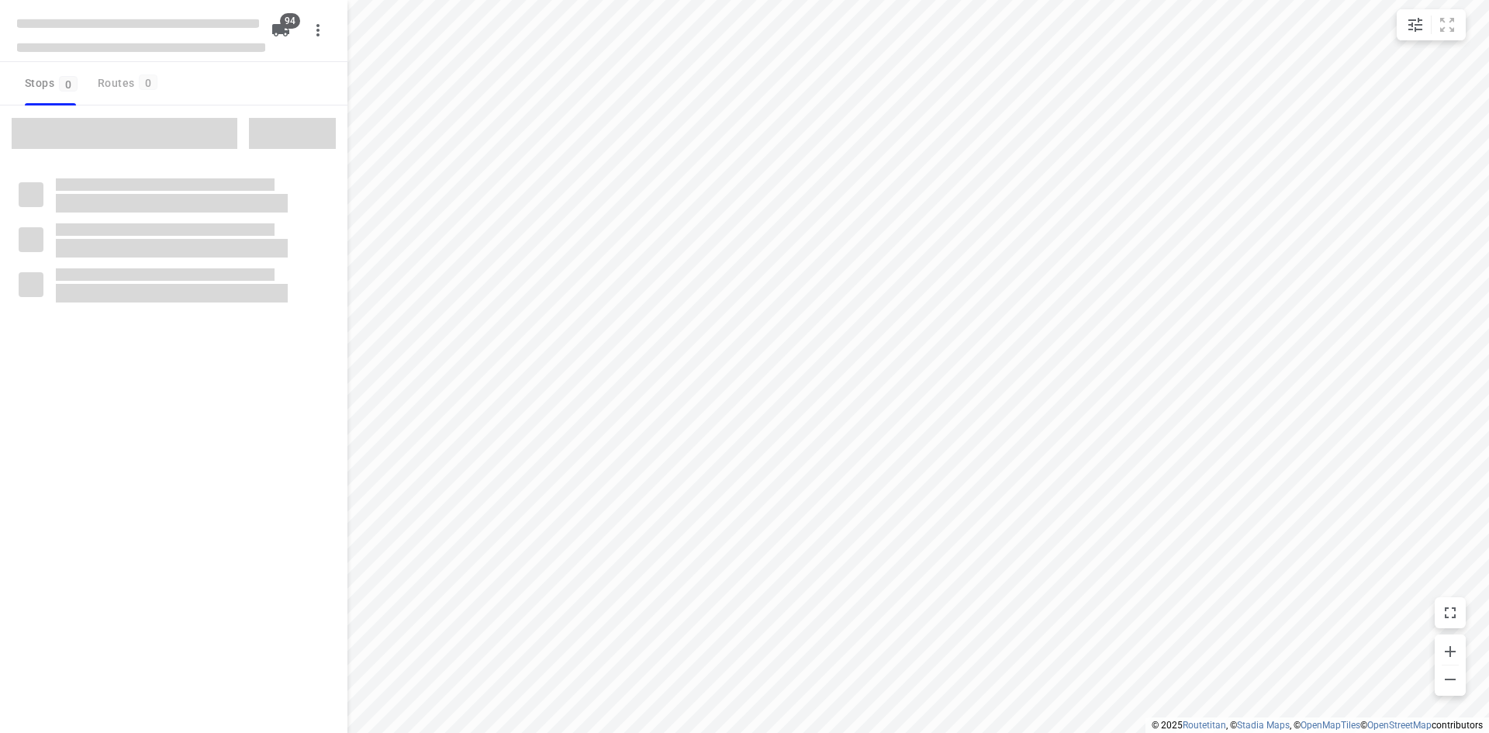
checkbox input "true"
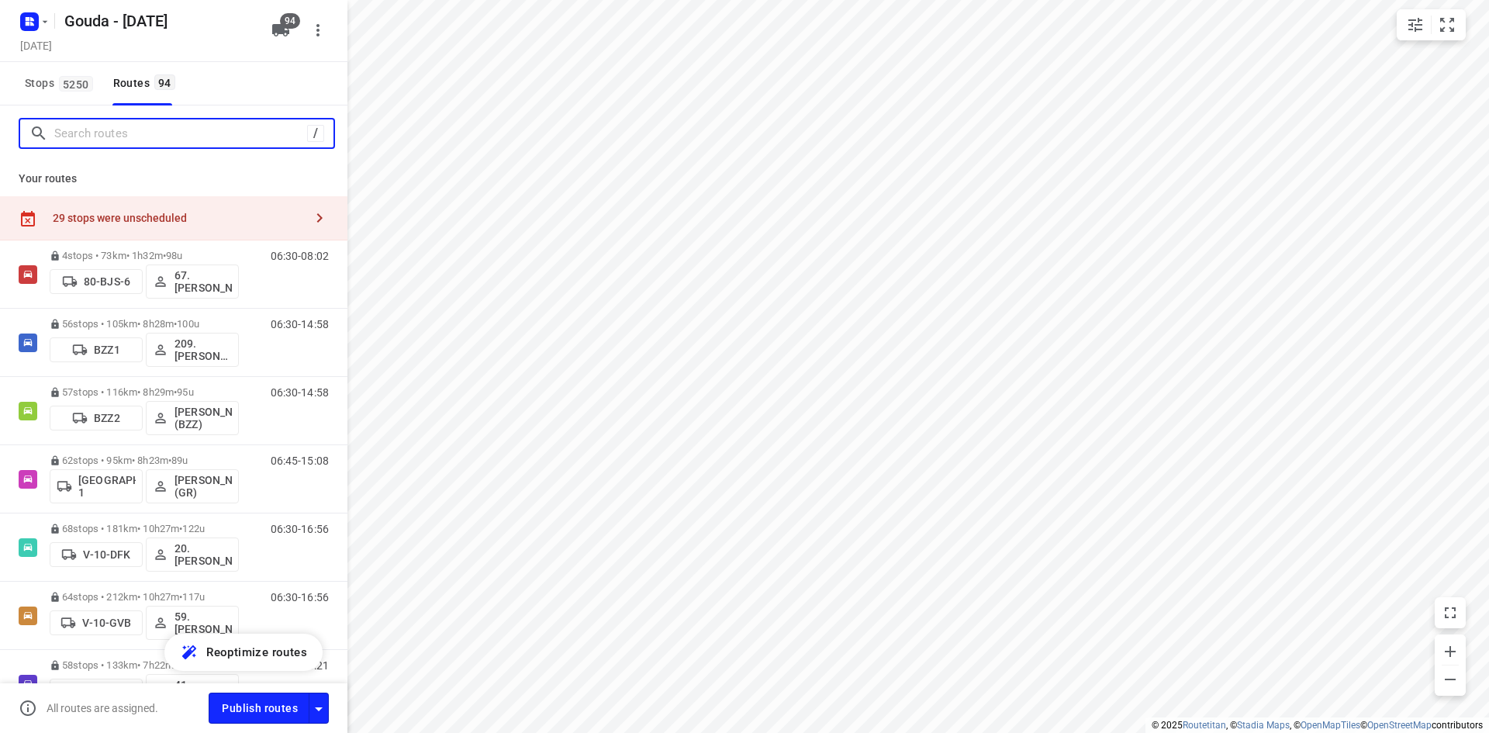
drag, startPoint x: 113, startPoint y: 132, endPoint x: 124, endPoint y: 130, distance: 11.0
click at [114, 132] on input "Search routes" at bounding box center [180, 134] width 253 height 24
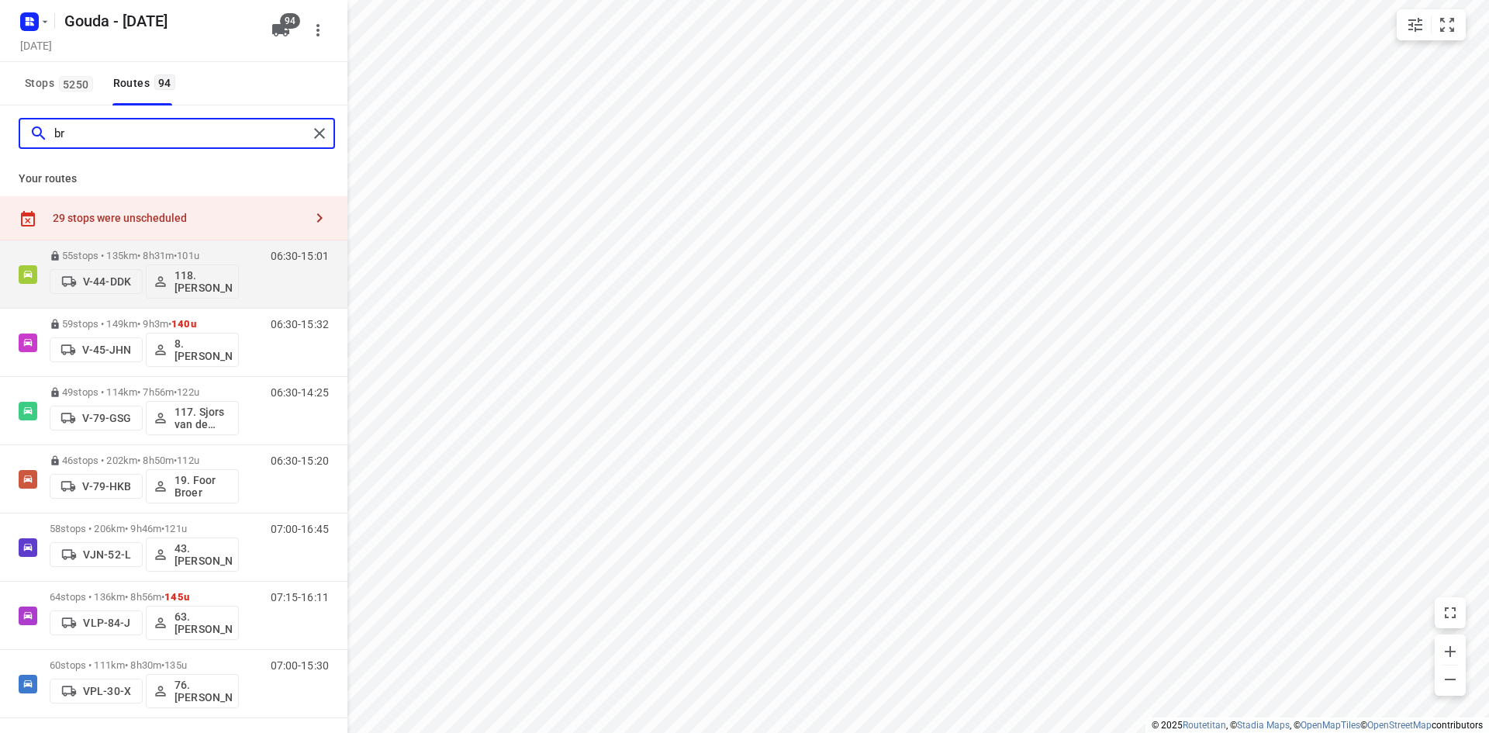
type input "b"
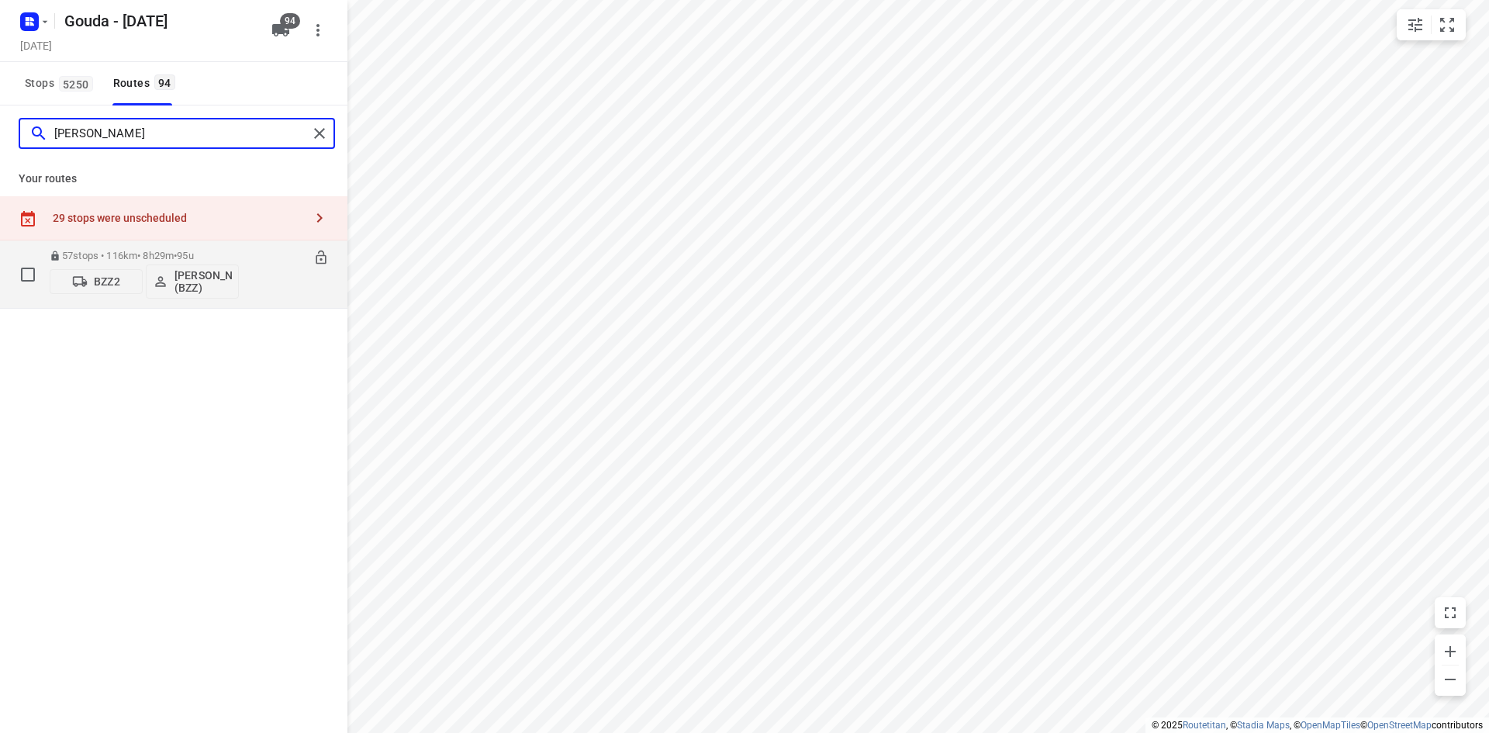
type input "[PERSON_NAME]"
click at [146, 254] on p "57 stops • 116km • 8h29m • 95u" at bounding box center [144, 256] width 189 height 12
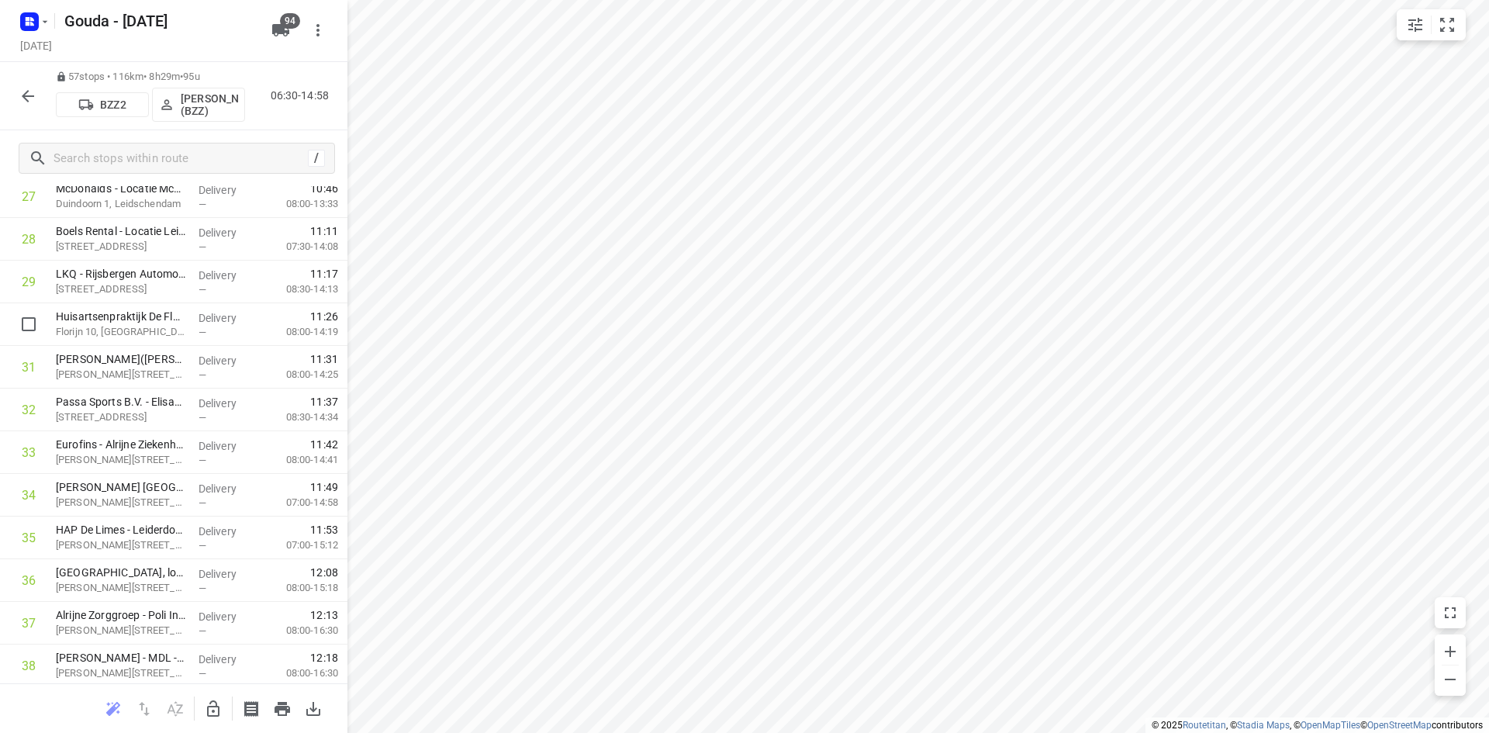
scroll to position [1318, 0]
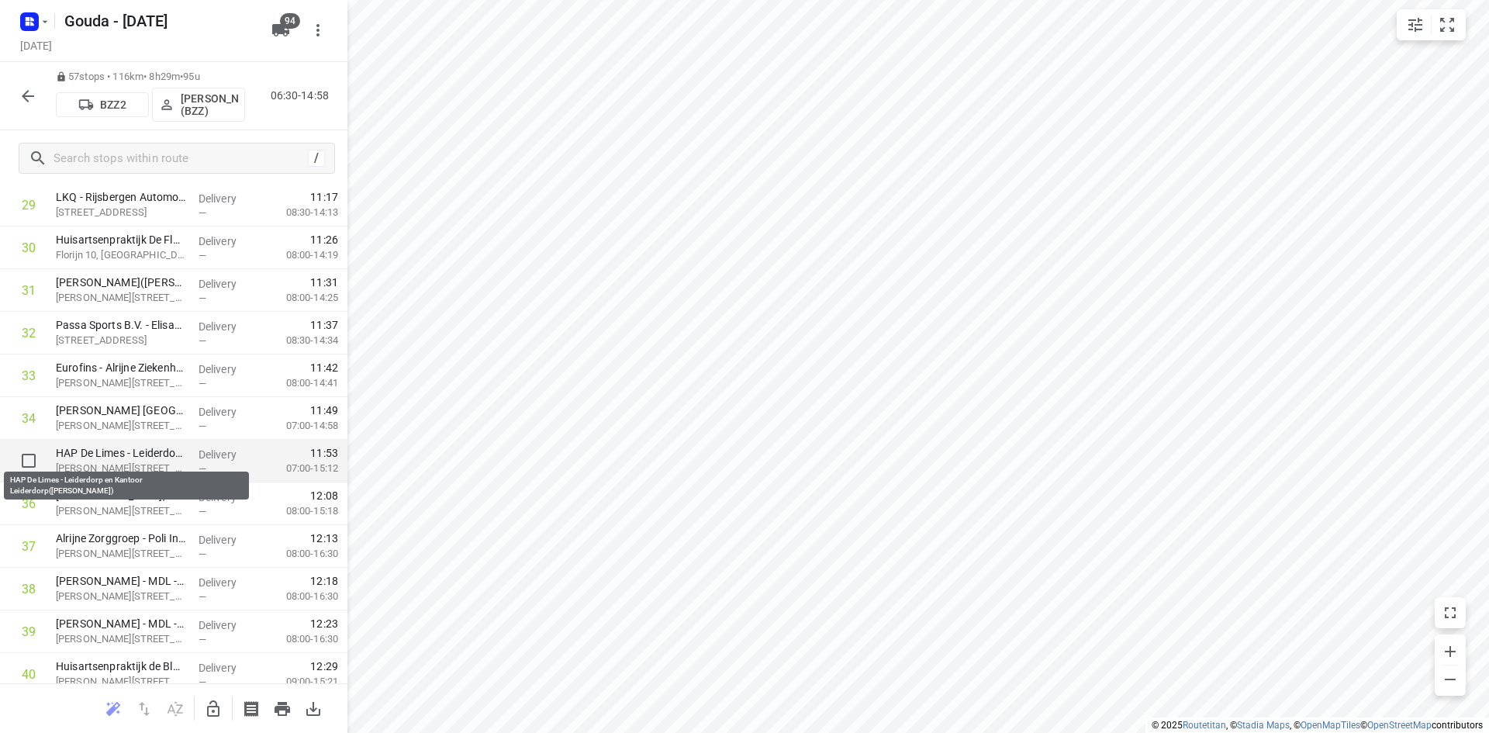
click at [135, 454] on p "HAP De Limes - Leiderdorp en Kantoor Leiderdorp([PERSON_NAME])" at bounding box center [121, 453] width 130 height 16
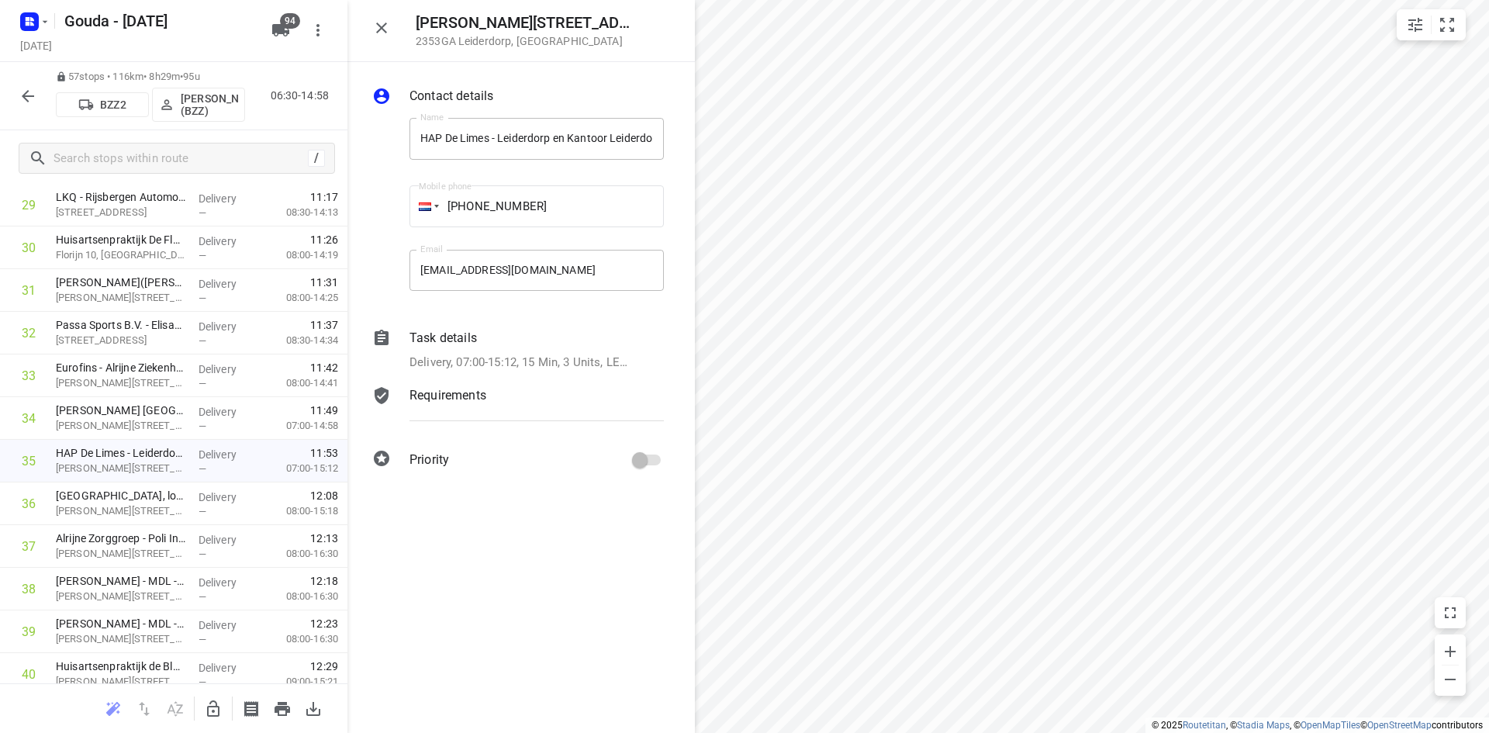
click at [472, 402] on p "Requirements" at bounding box center [448, 395] width 77 height 19
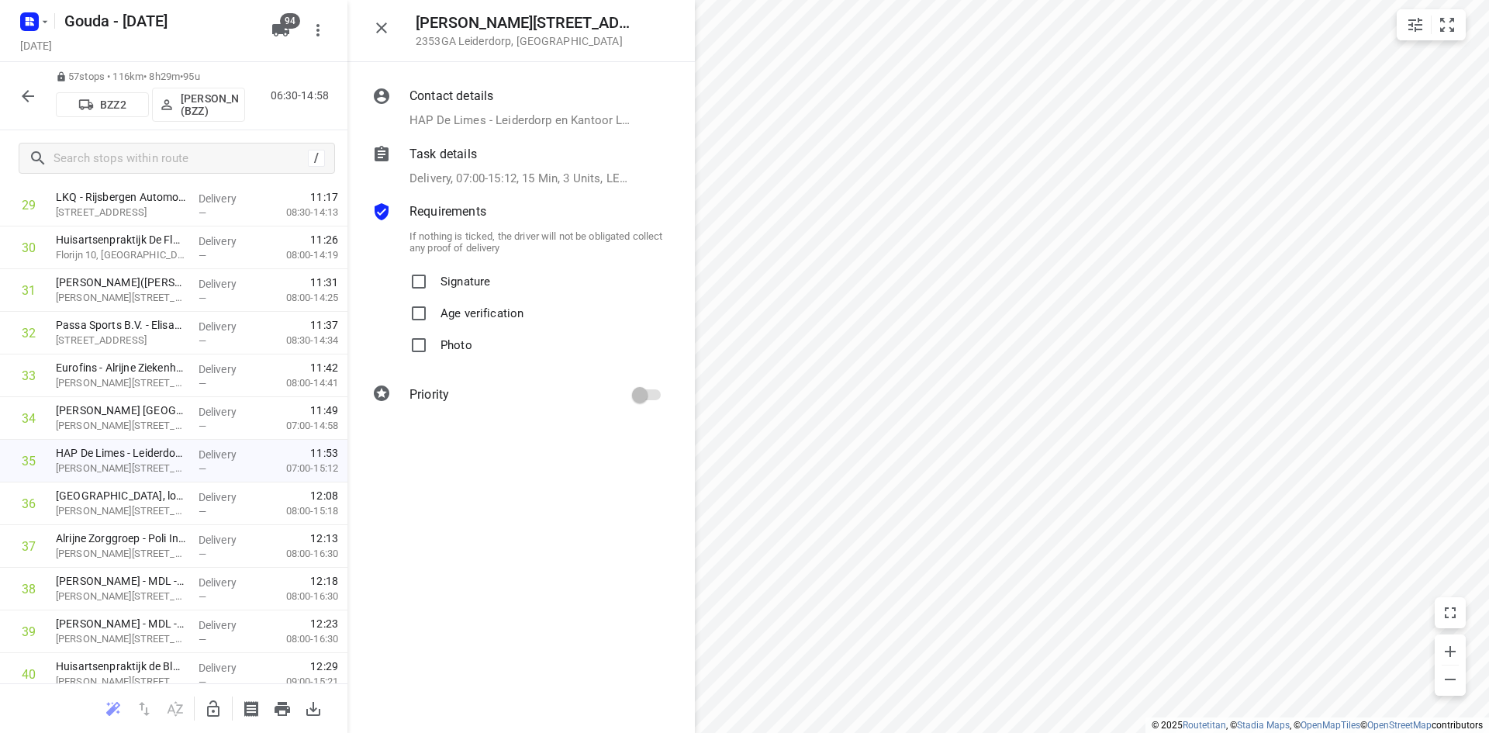
drag, startPoint x: 422, startPoint y: 350, endPoint x: 450, endPoint y: 401, distance: 58.3
click at [422, 351] on label "Photo" at bounding box center [437, 346] width 69 height 32
click at [206, 708] on icon "button" at bounding box center [213, 709] width 19 height 19
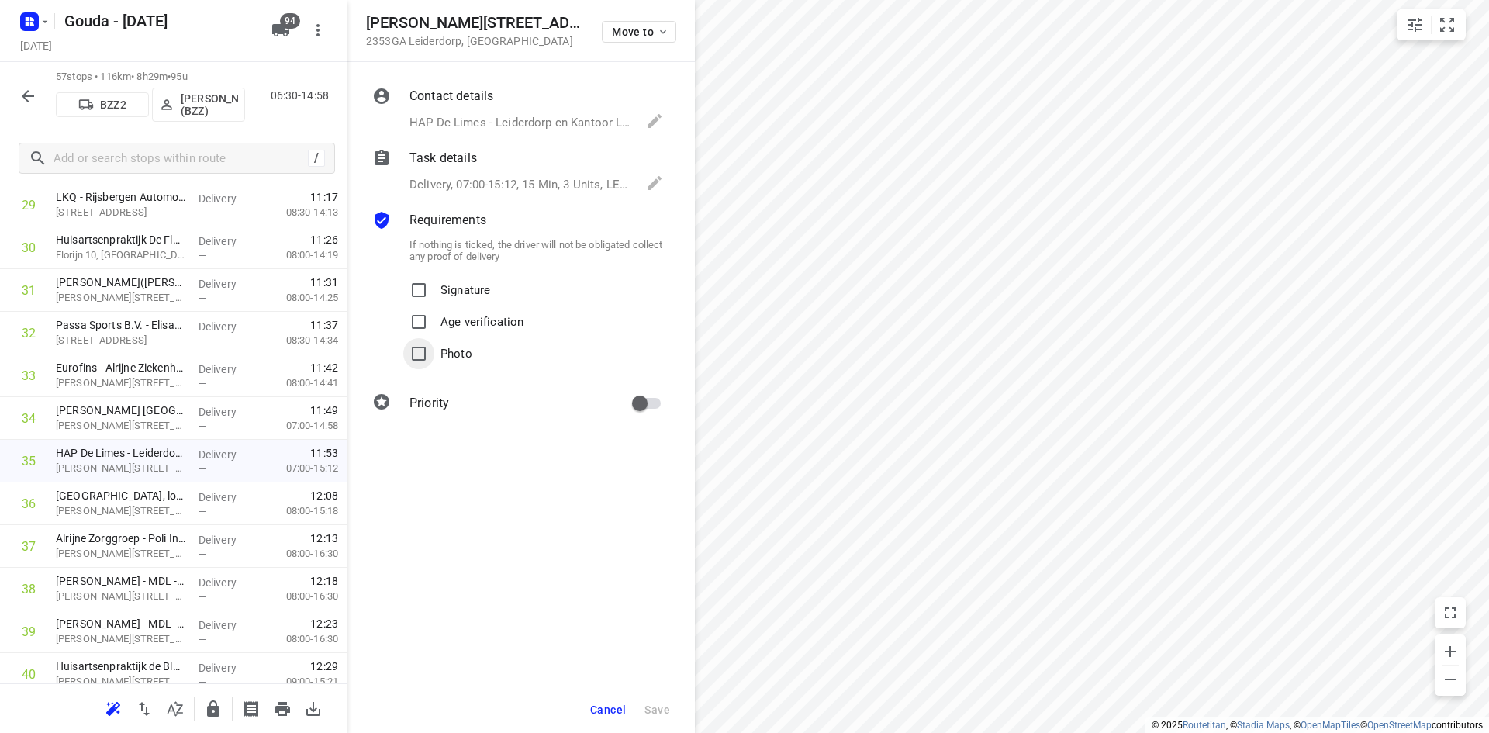
click at [421, 356] on input "Photo" at bounding box center [418, 353] width 31 height 31
checkbox input "true"
click at [657, 707] on span "Save" at bounding box center [658, 709] width 26 height 12
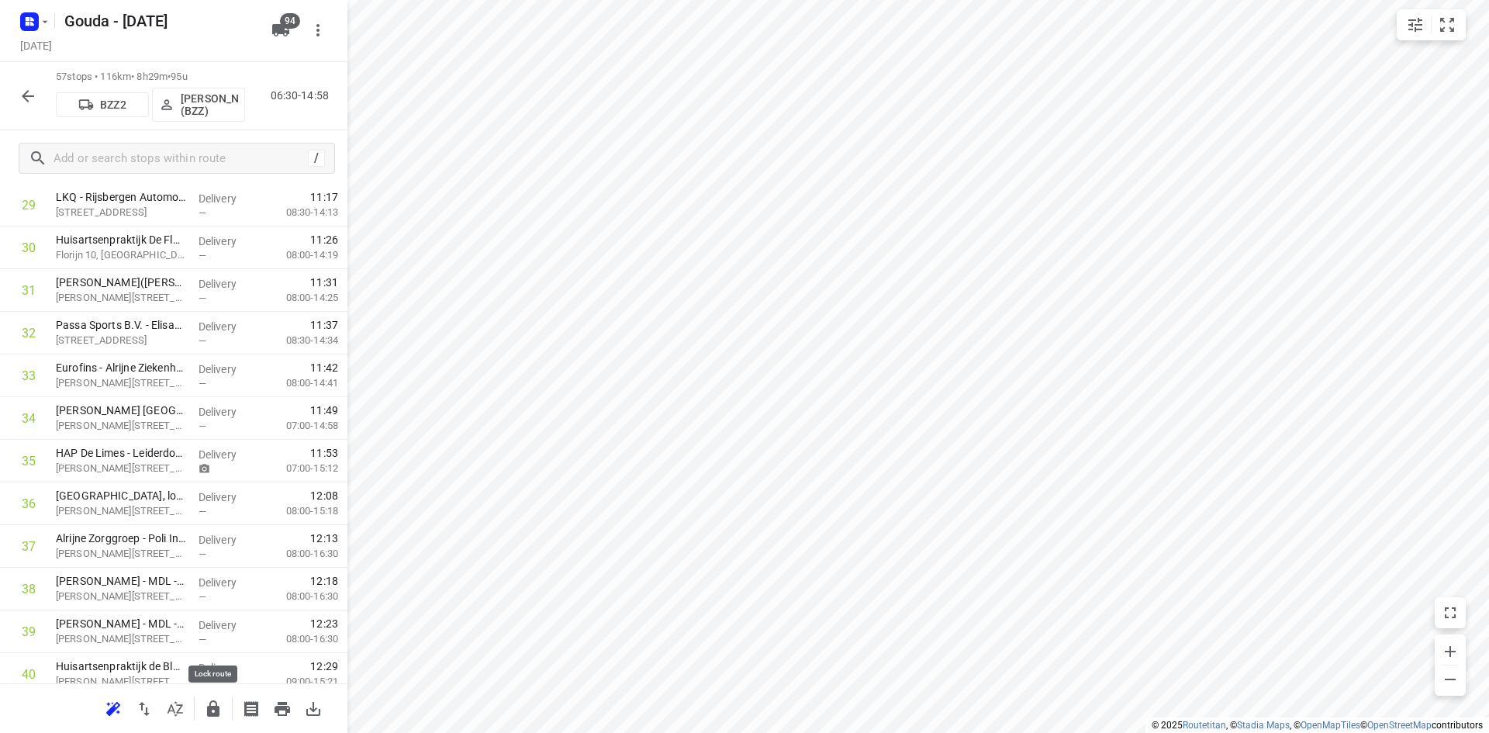
click at [223, 708] on button "button" at bounding box center [213, 708] width 31 height 31
click at [35, 85] on button "button" at bounding box center [27, 96] width 31 height 31
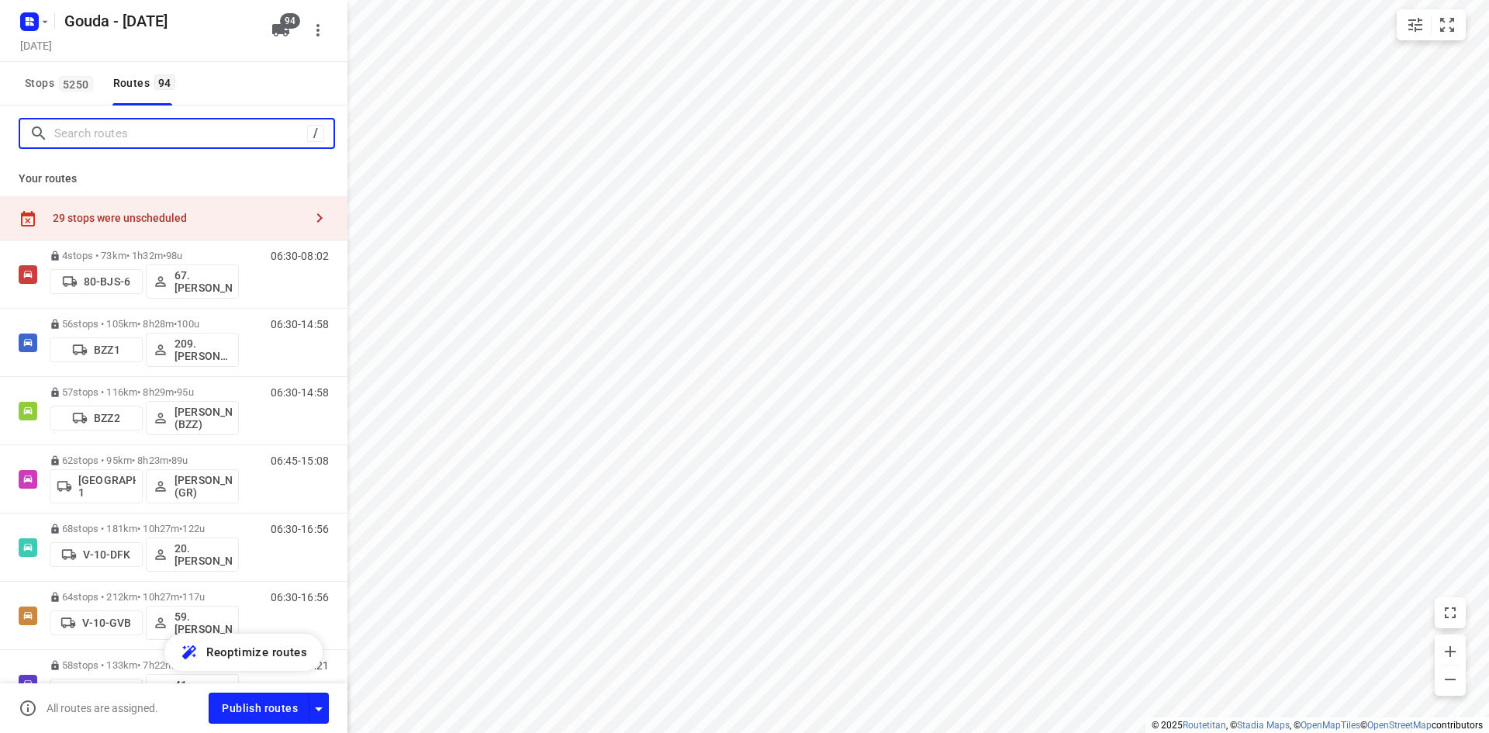
click at [122, 122] on input "Search routes" at bounding box center [180, 134] width 253 height 24
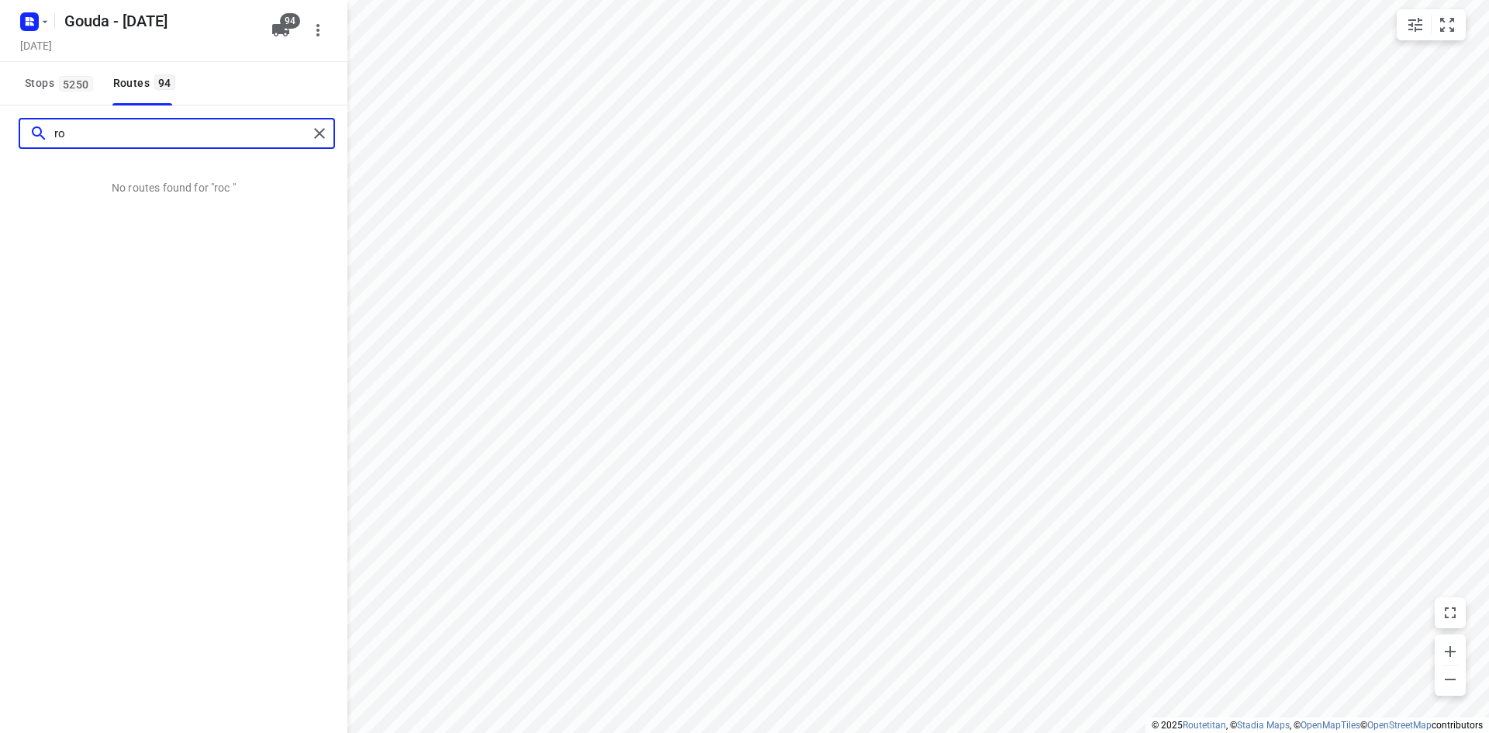
type input "r"
type input "b"
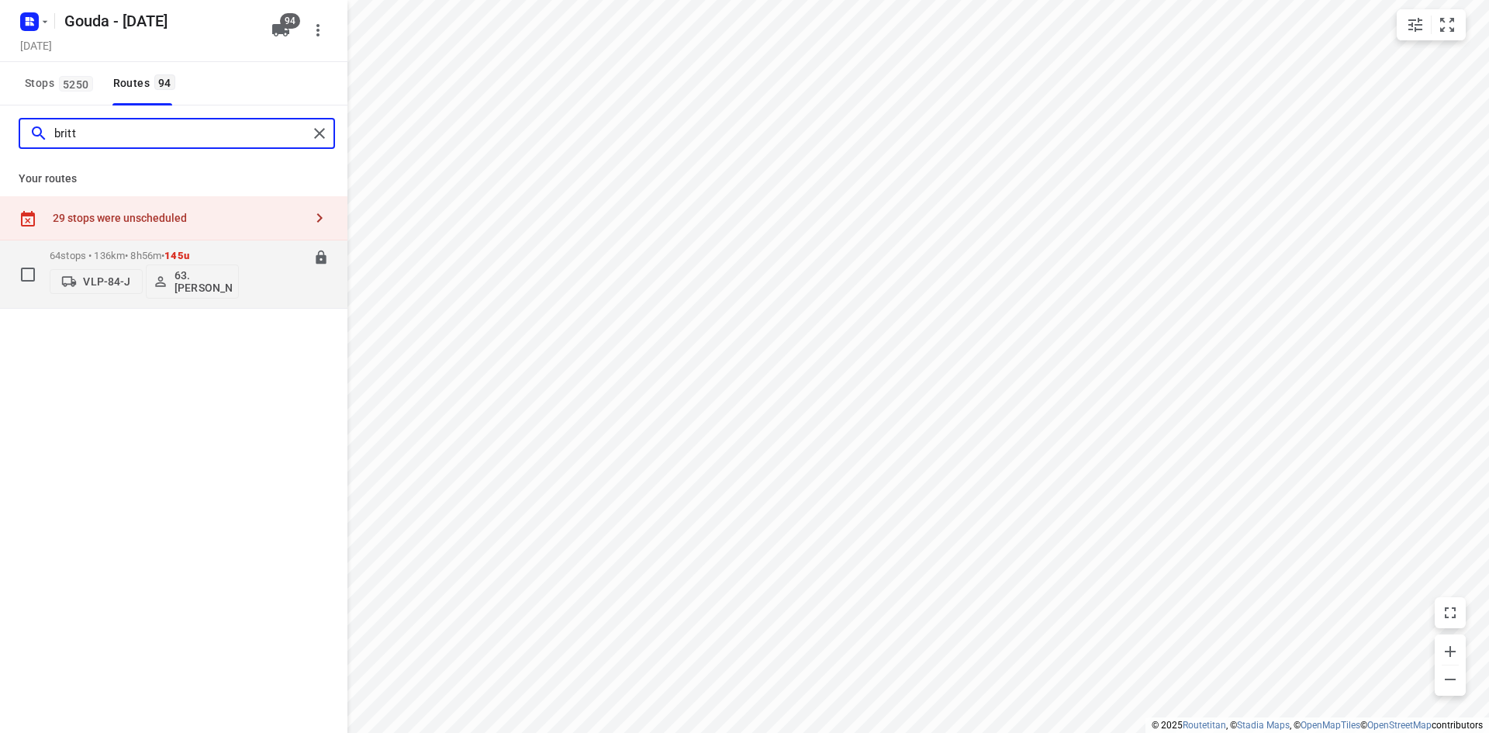
type input "britt"
click at [218, 251] on p "64 stops • 136km • 8h56m • 145u" at bounding box center [144, 256] width 189 height 12
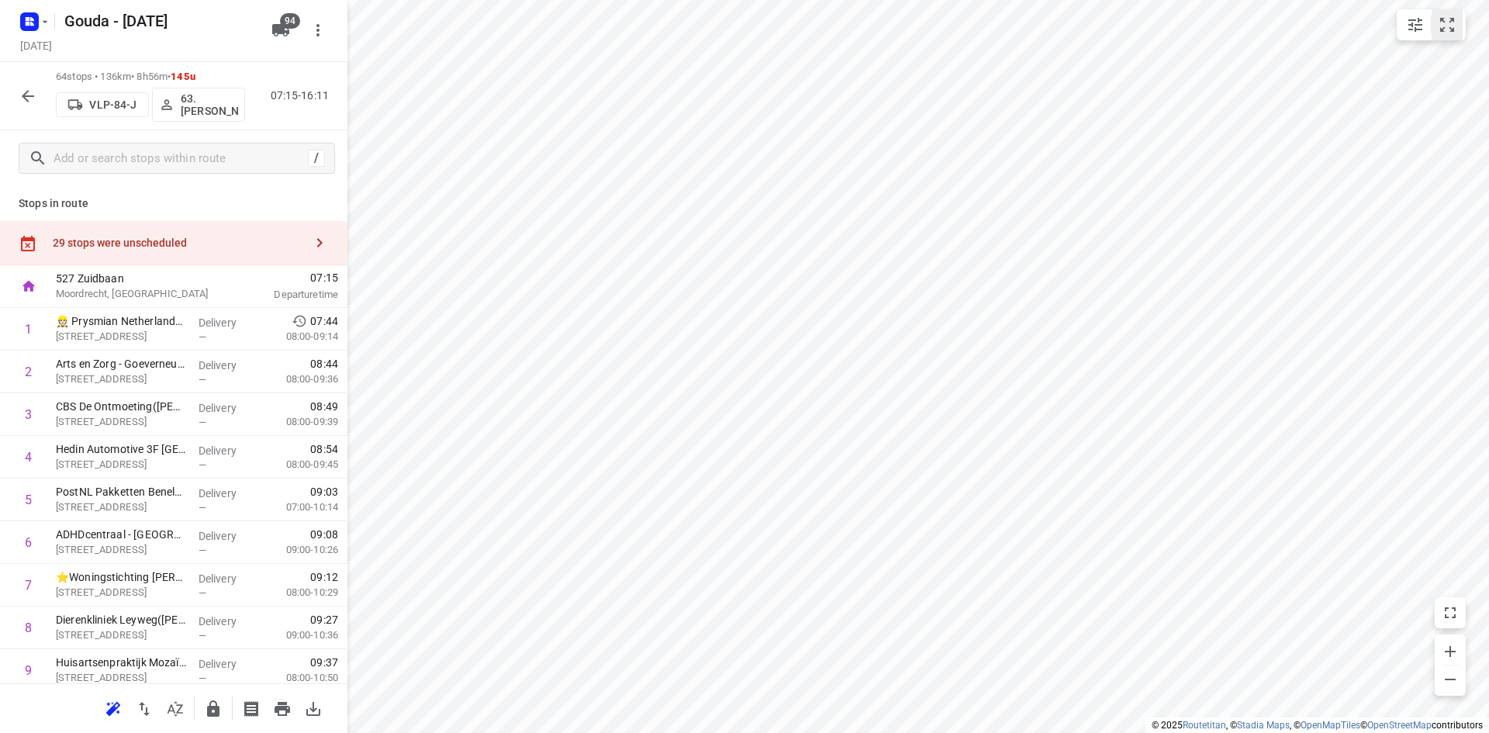
click at [1447, 27] on icon "small contained button group" at bounding box center [1447, 25] width 19 height 19
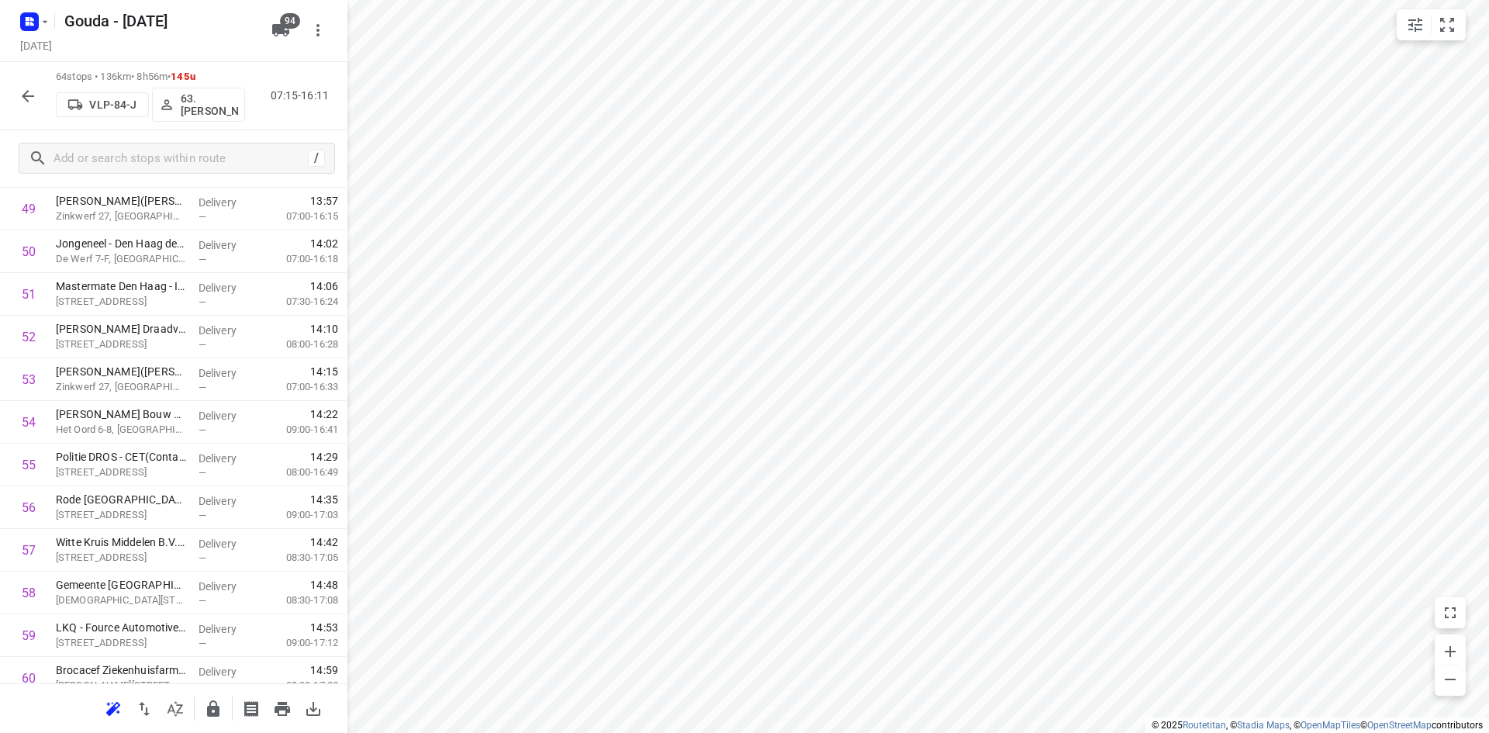
scroll to position [2397, 0]
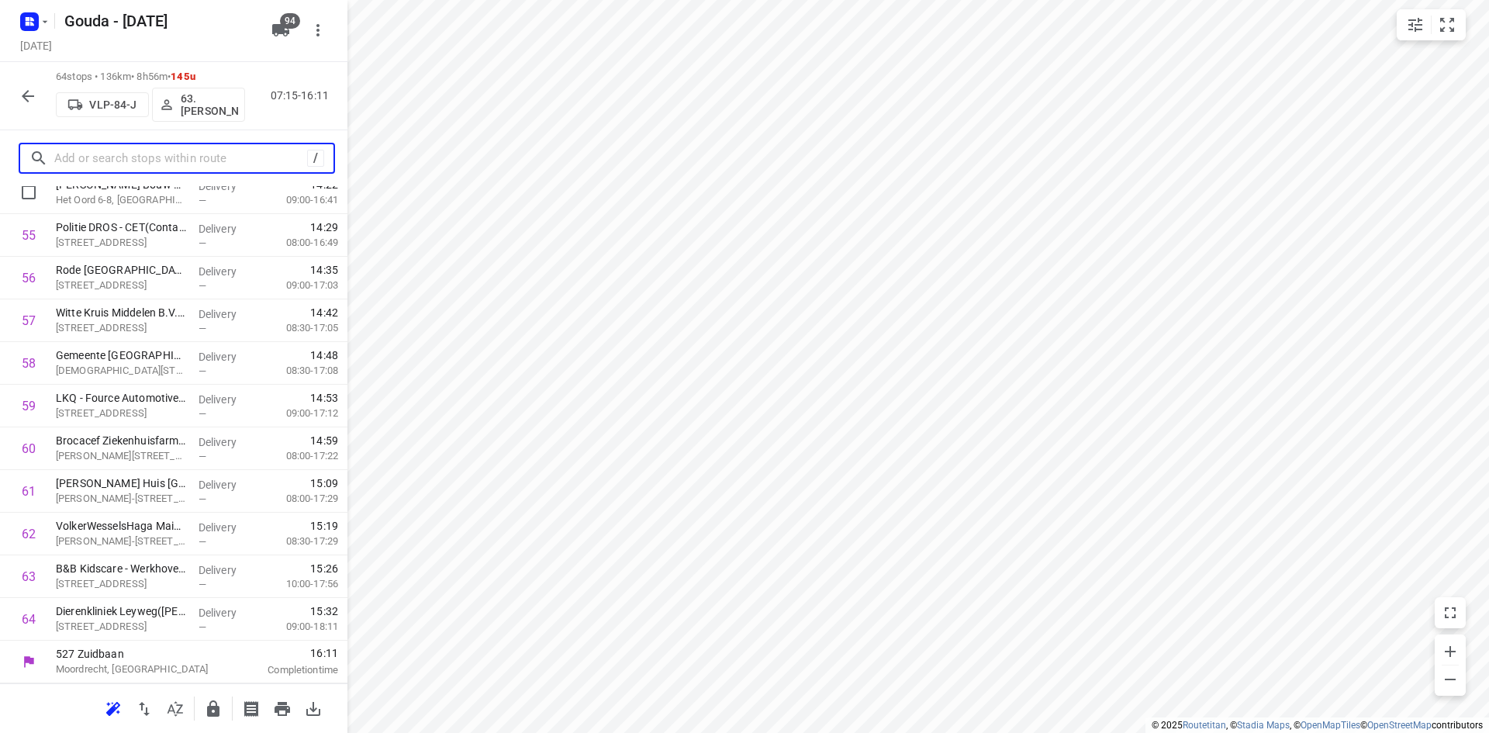
click at [140, 163] on input "text" at bounding box center [180, 159] width 253 height 24
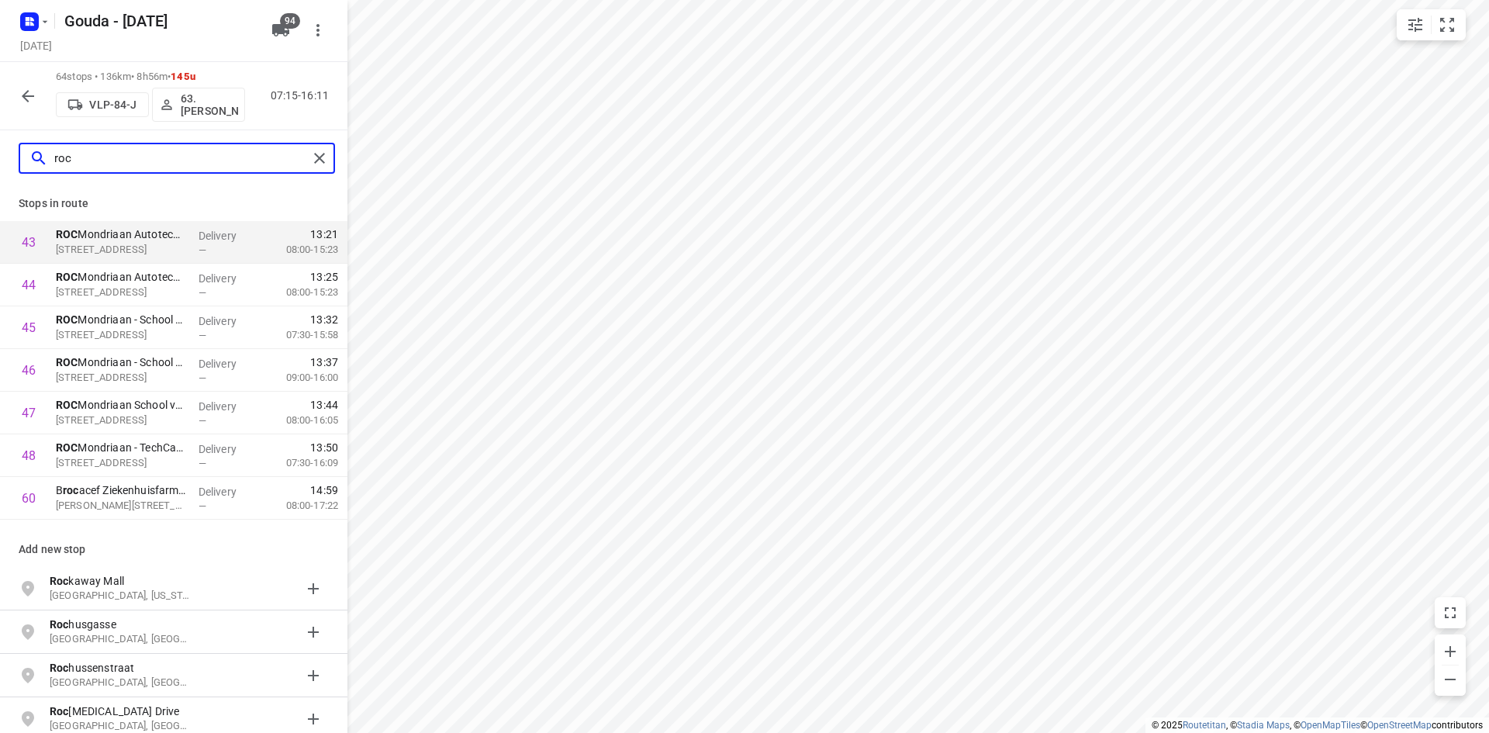
type input "roc"
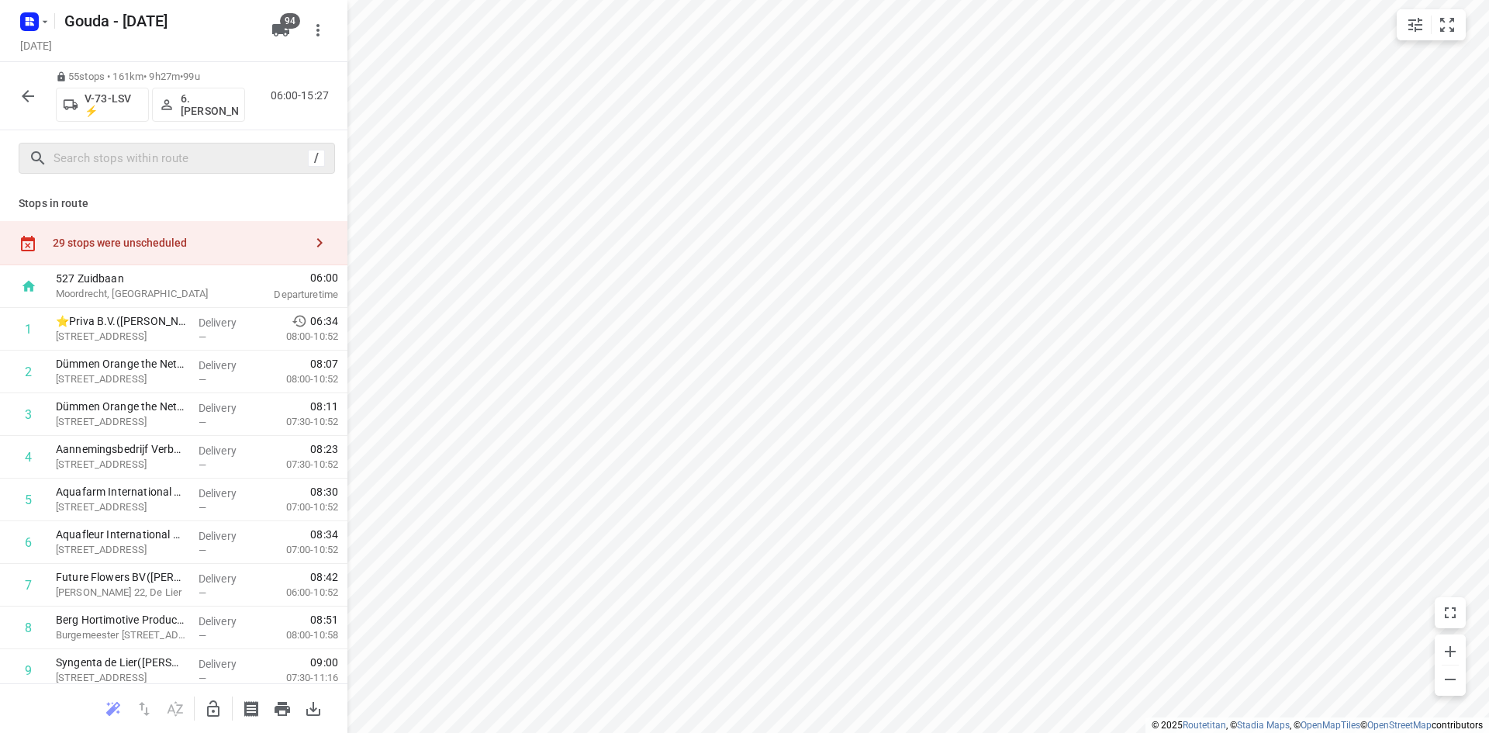
drag, startPoint x: 88, startPoint y: 141, endPoint x: 102, endPoint y: 156, distance: 20.3
click at [88, 143] on div "/" at bounding box center [173, 158] width 347 height 56
click at [102, 156] on input "text" at bounding box center [180, 159] width 253 height 24
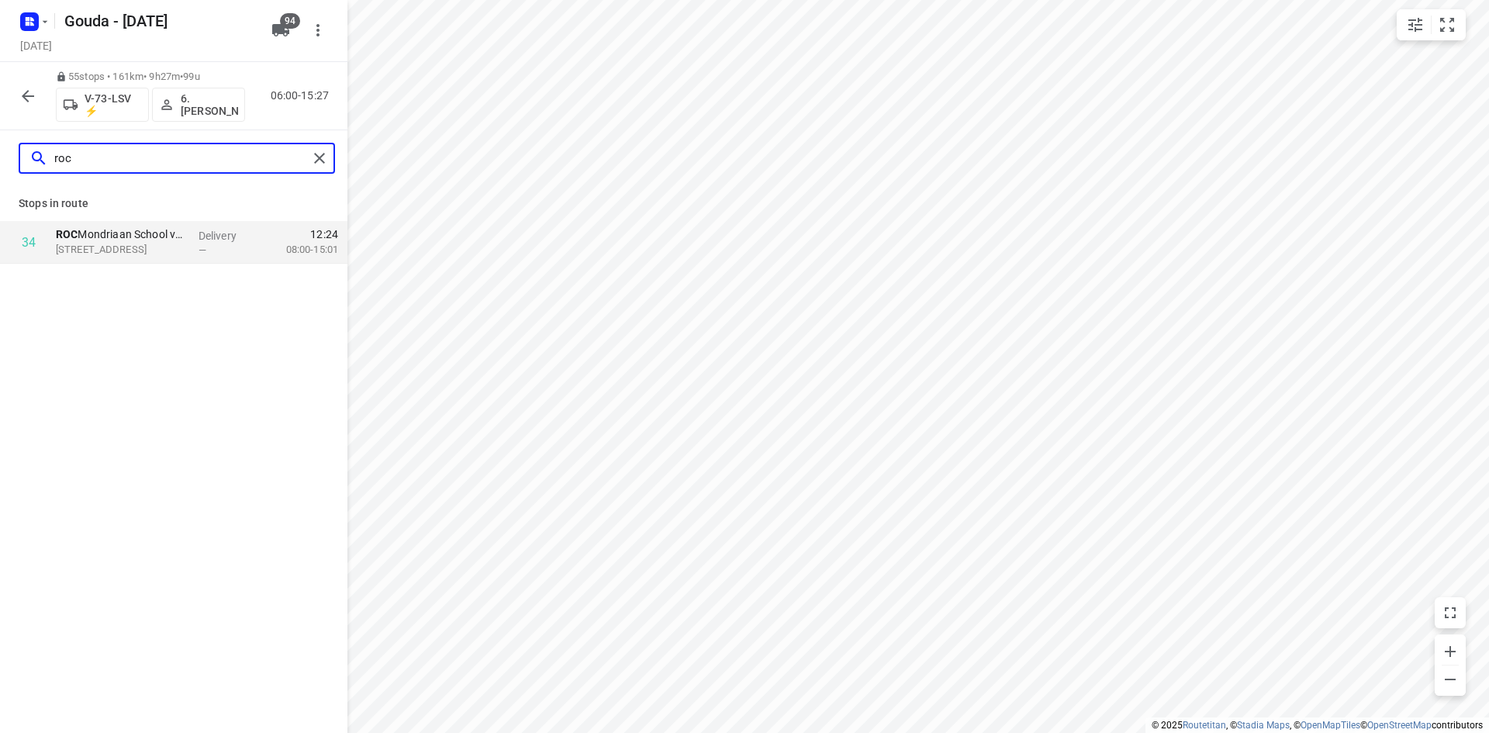
type input "roc"
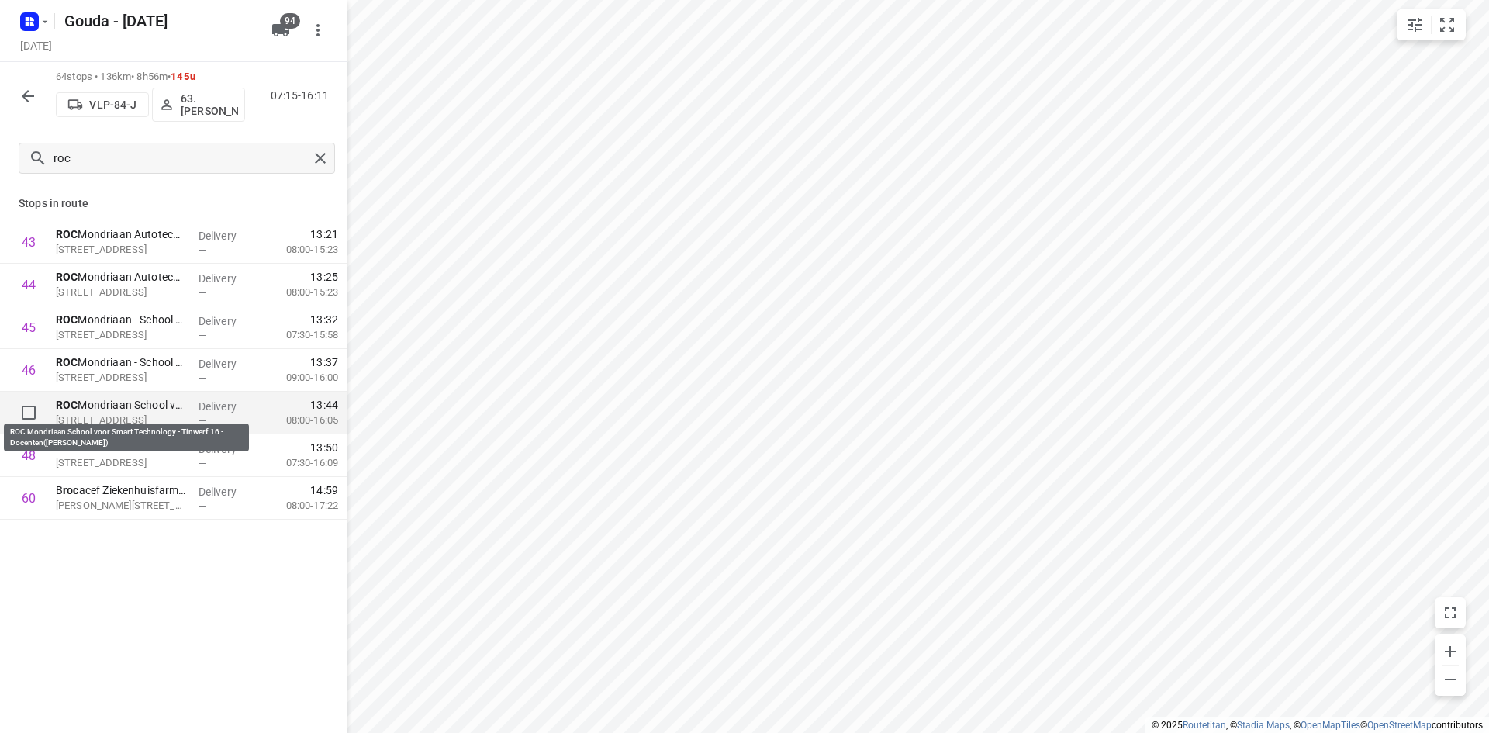
click at [133, 398] on p "ROC Mondriaan School voor Smart Technology - Tinwerf 16 - Docenten([PERSON_NAME…" at bounding box center [121, 405] width 130 height 16
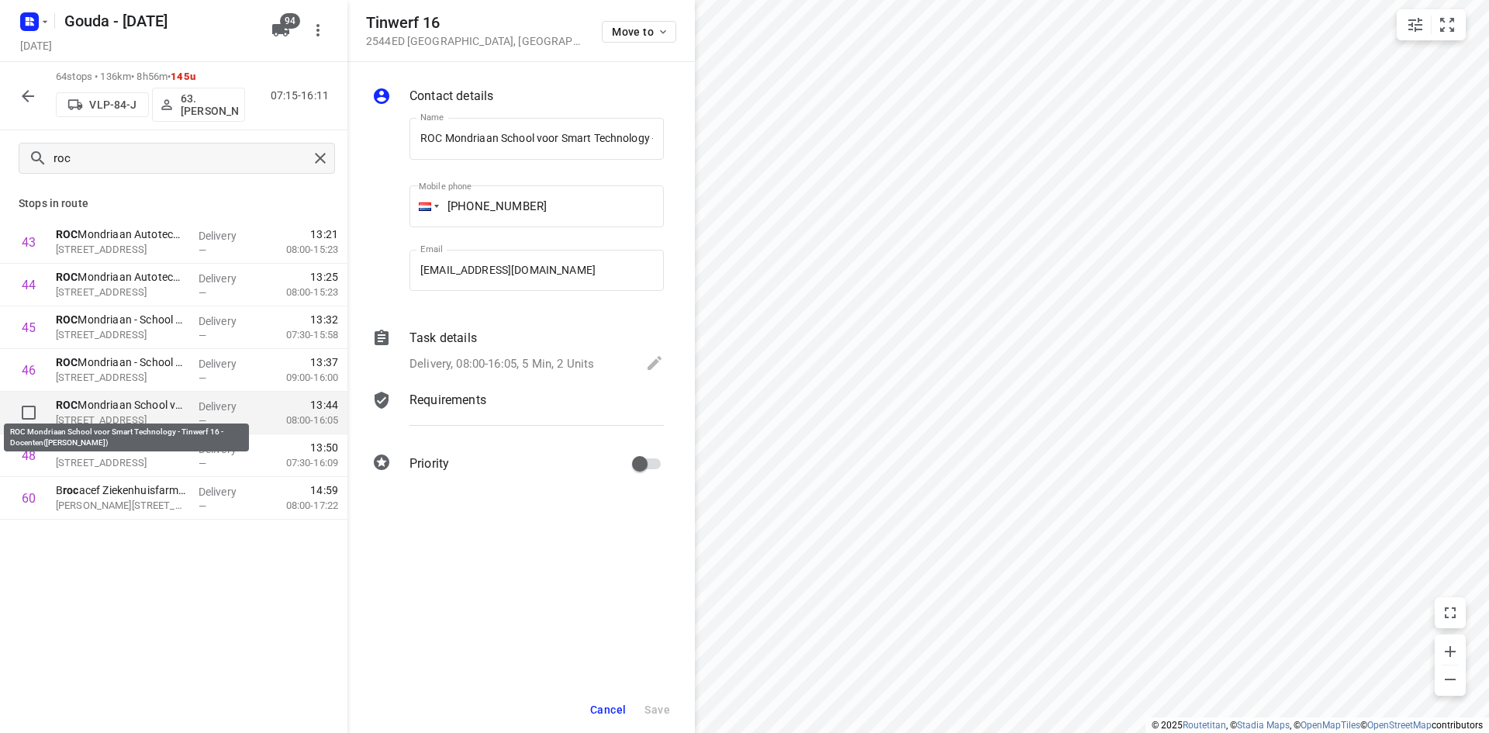
scroll to position [0, 207]
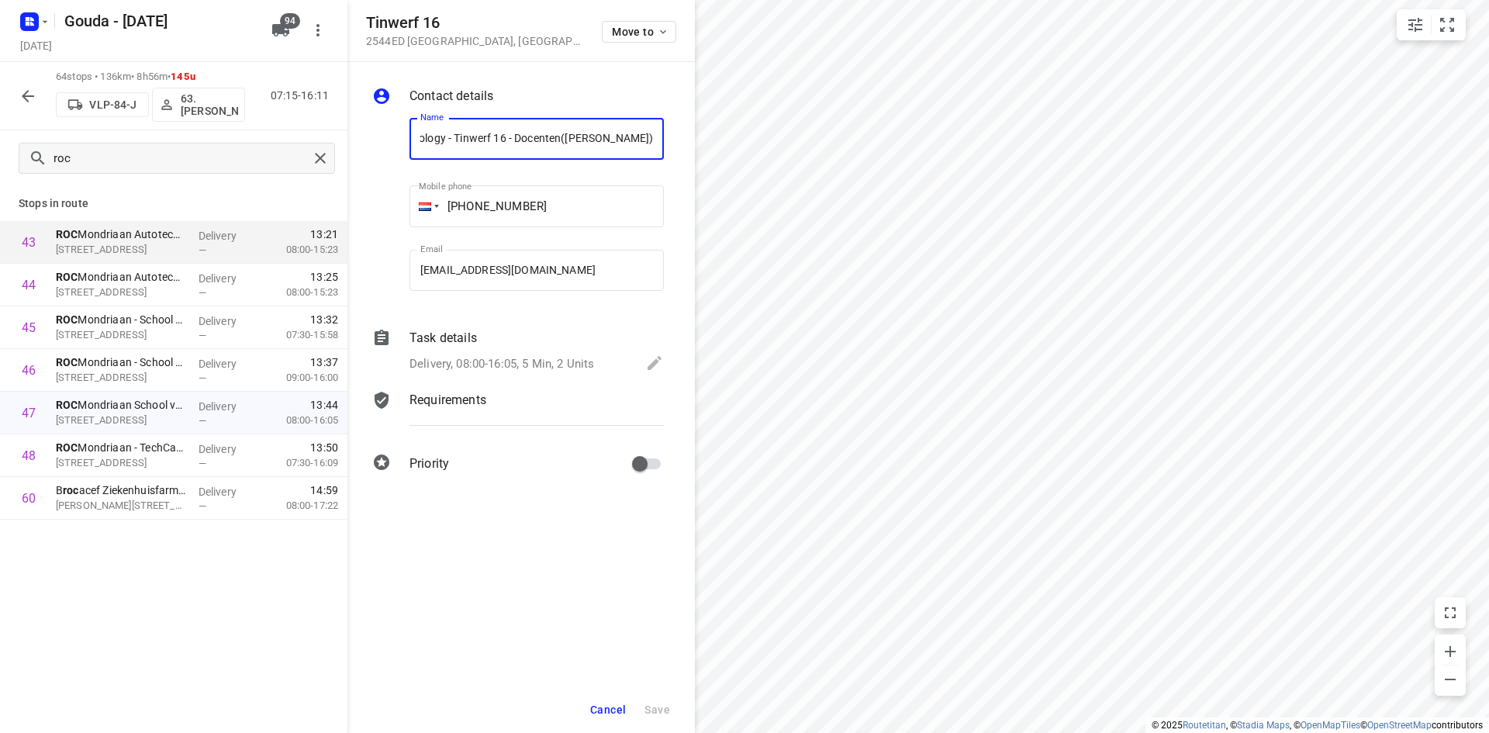
click at [557, 349] on div "Task details Delivery, 08:00-16:05, 5 Min, 2 Units" at bounding box center [536, 352] width 261 height 53
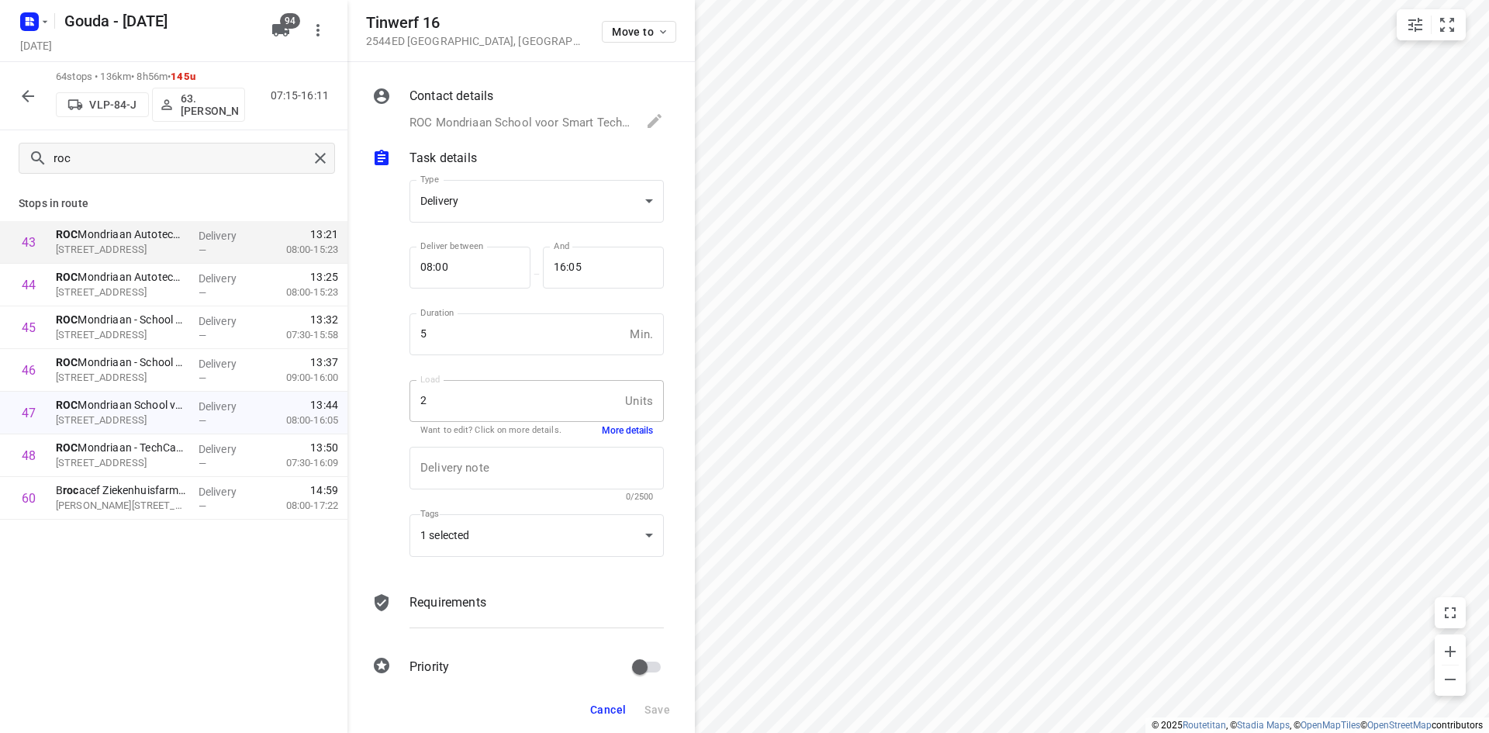
scroll to position [0, 0]
click at [489, 591] on div "Requirements" at bounding box center [536, 616] width 261 height 53
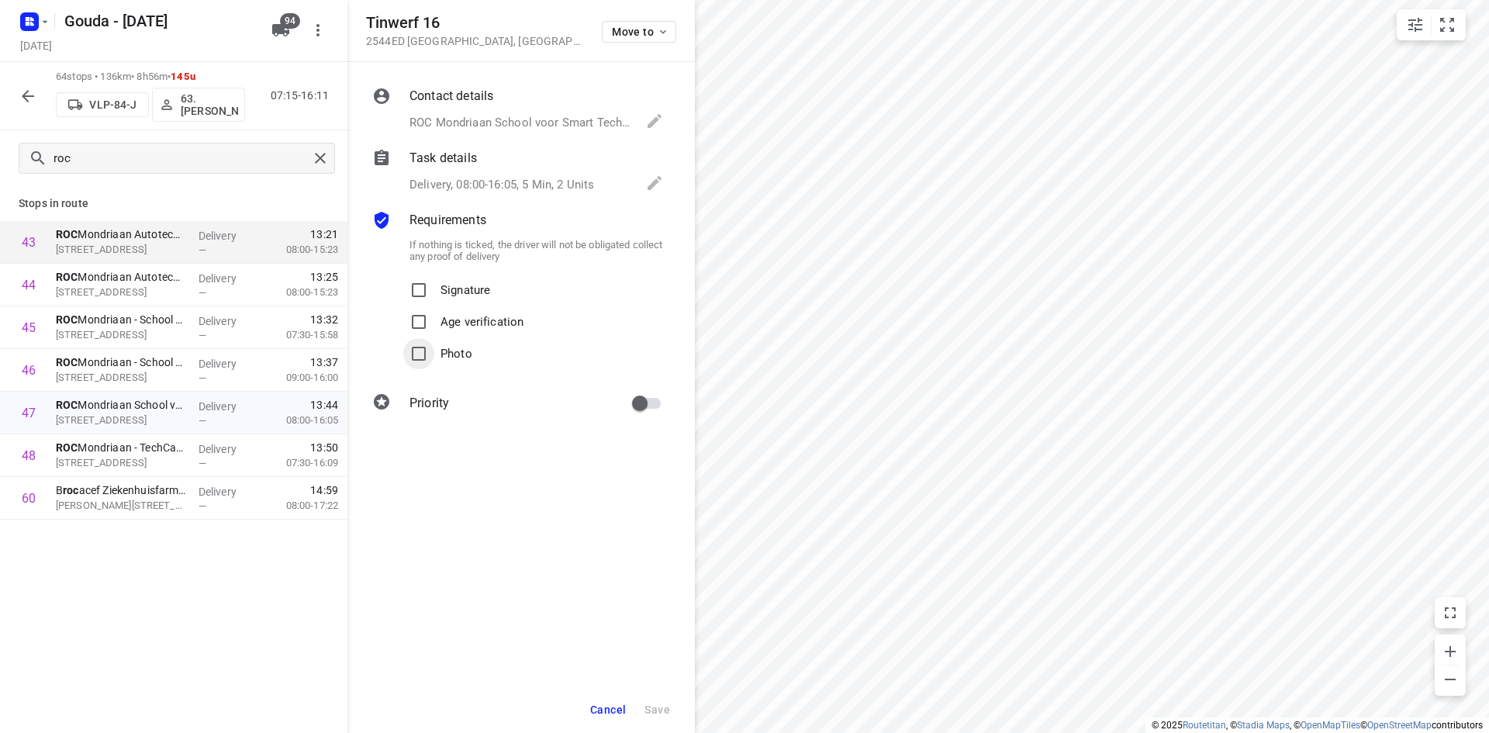
click at [416, 351] on input "Photo" at bounding box center [418, 353] width 31 height 31
checkbox input "true"
click at [657, 703] on span "Save" at bounding box center [658, 709] width 26 height 12
